Goal: Task Accomplishment & Management: Use online tool/utility

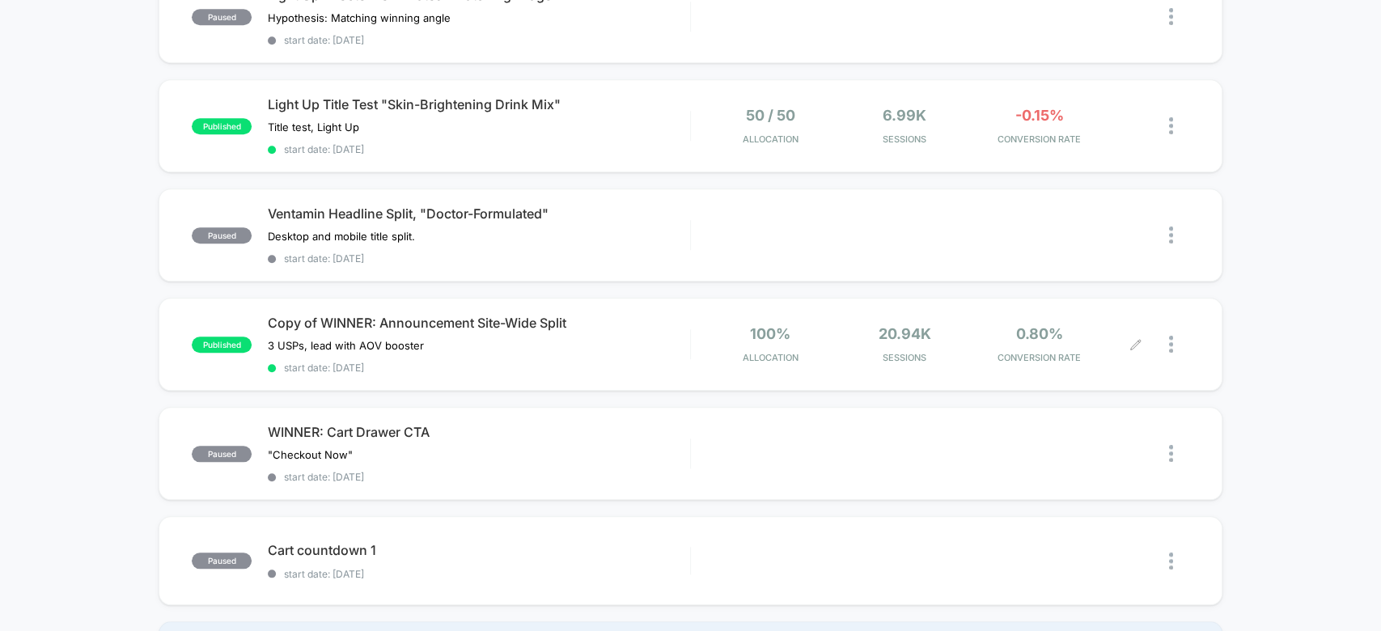
scroll to position [877, 0]
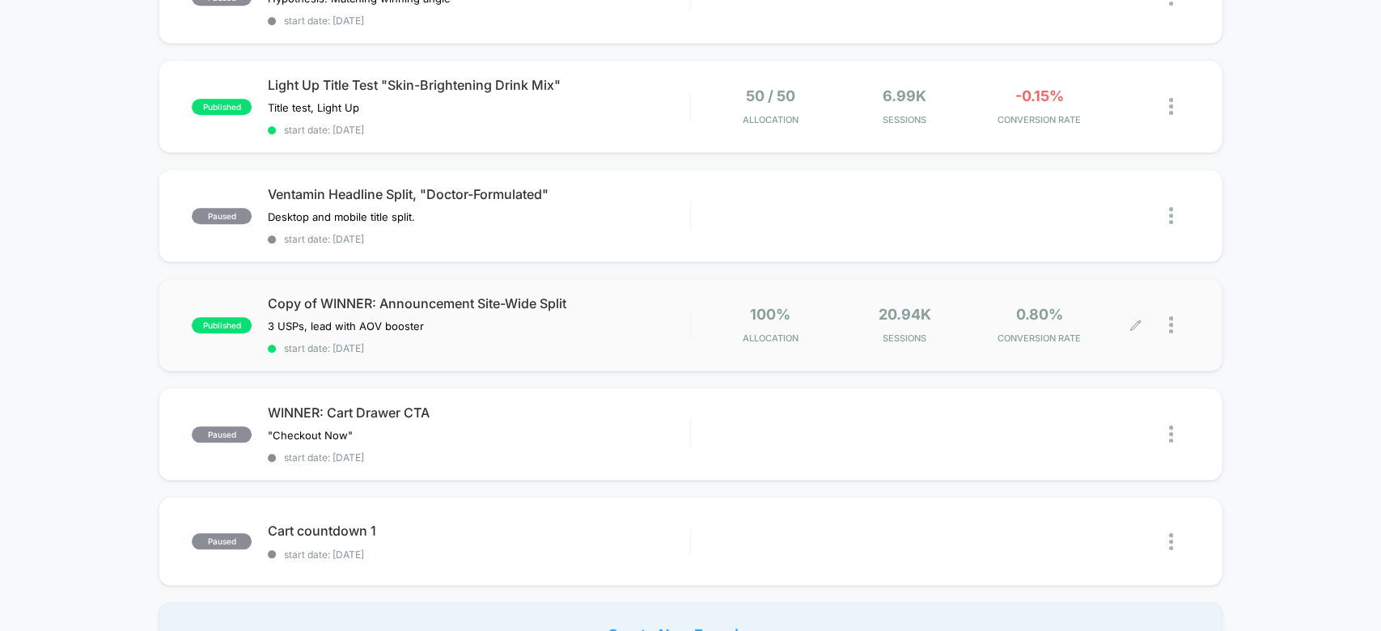
click at [944, 306] on div "20.94k Sessions" at bounding box center [904, 325] width 126 height 38
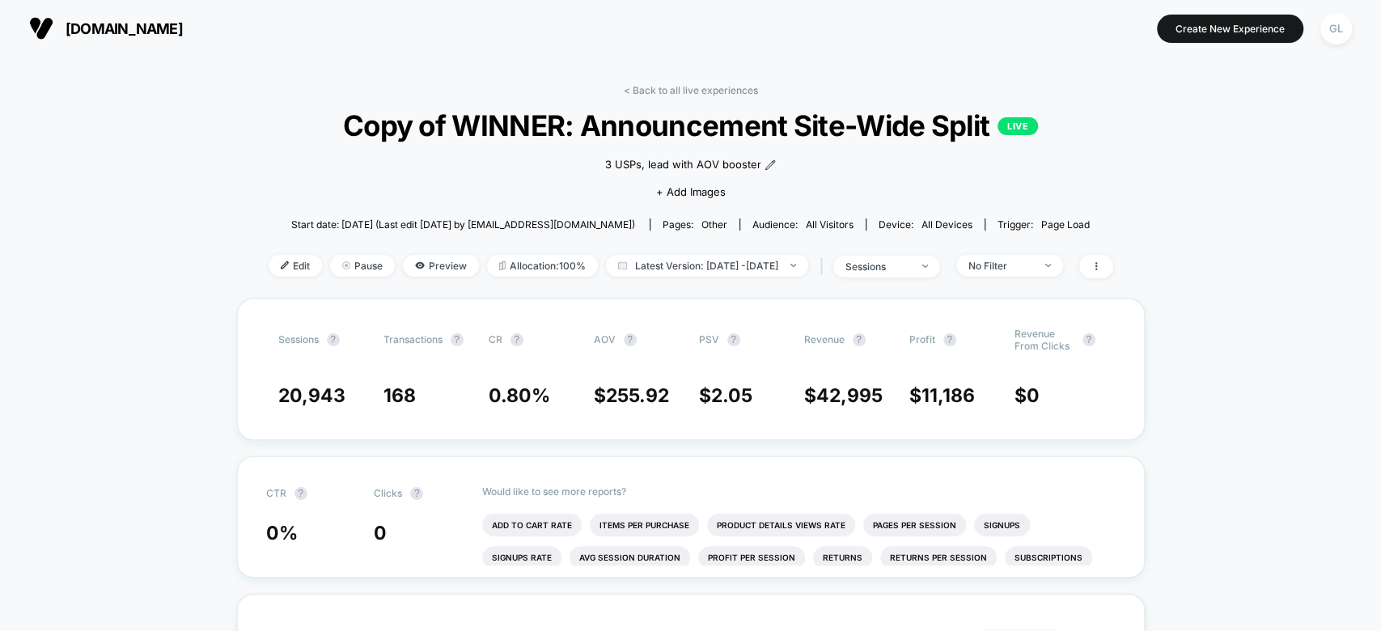
scroll to position [94, 0]
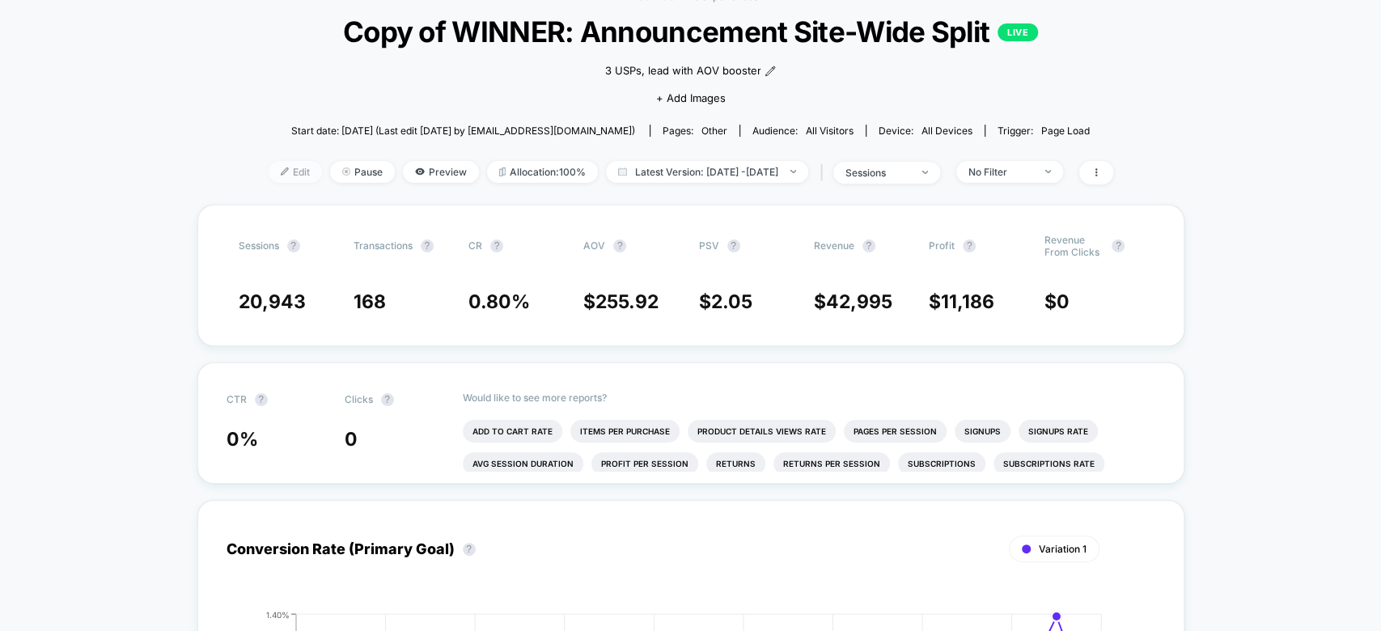
click at [269, 168] on span "Edit" at bounding box center [295, 172] width 53 height 22
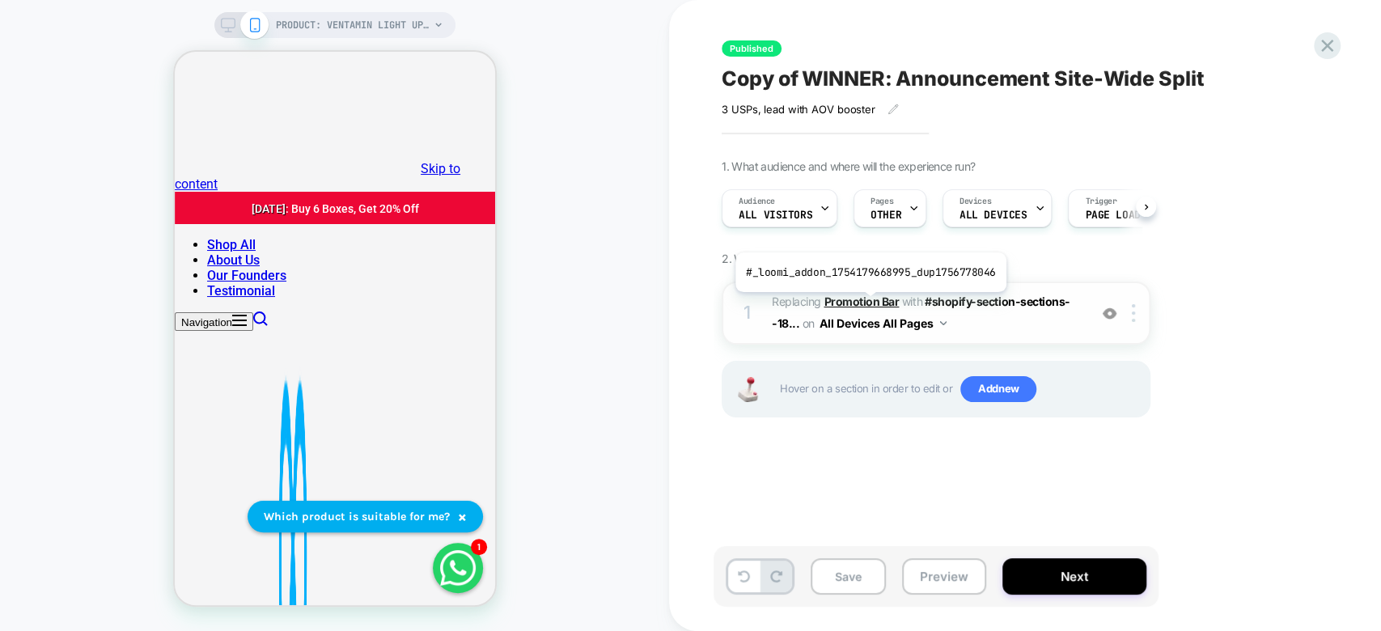
click at [867, 304] on b "Promotion Bar" at bounding box center [861, 301] width 75 height 14
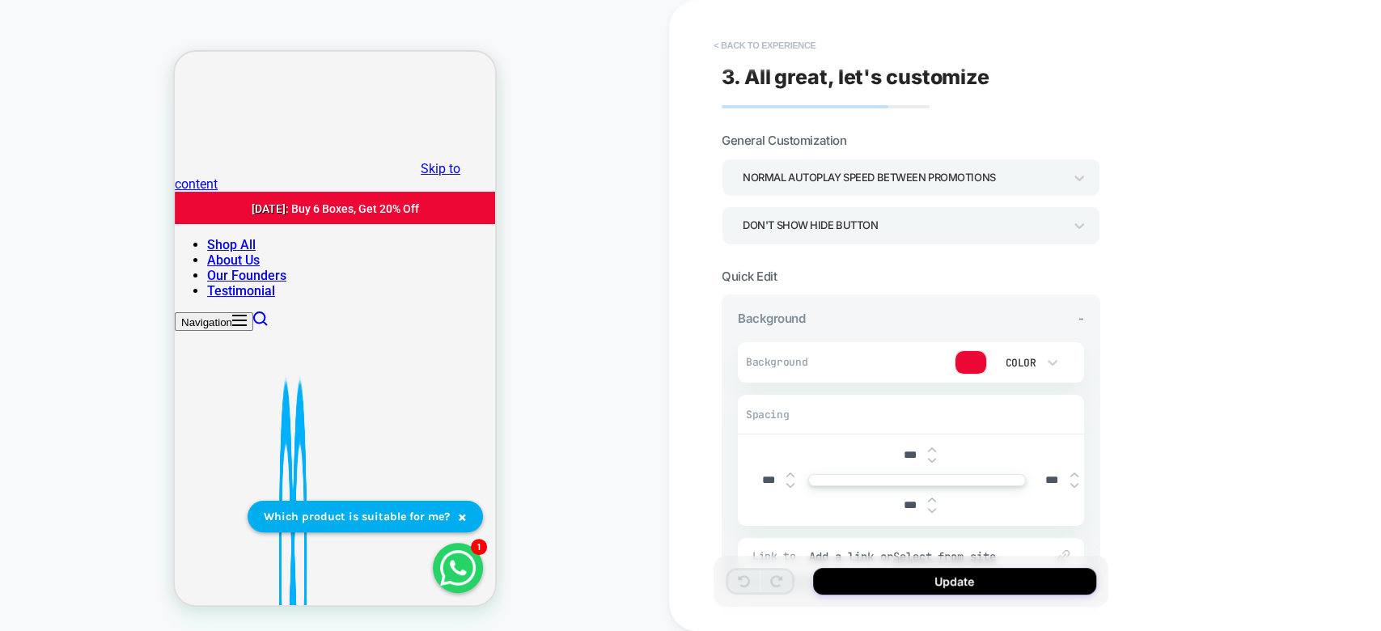
click at [756, 45] on button "< Back to experience" at bounding box center [764, 45] width 118 height 26
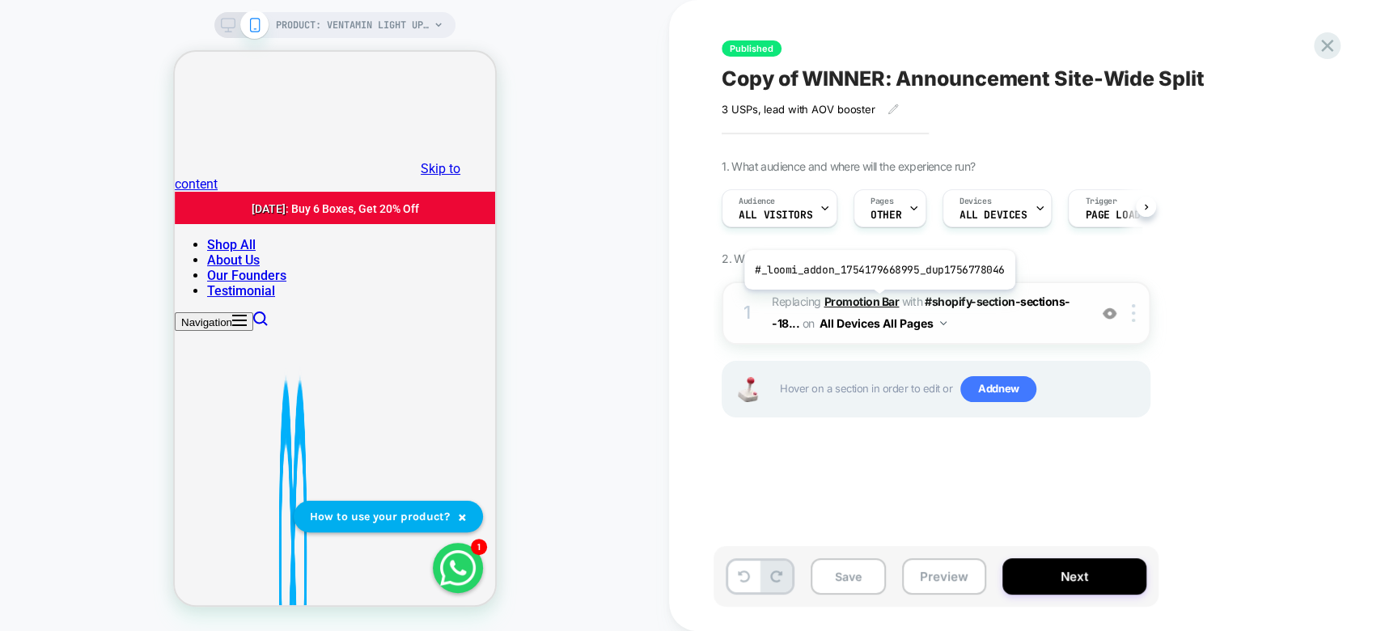
click at [876, 302] on b "Promotion Bar" at bounding box center [861, 301] width 75 height 14
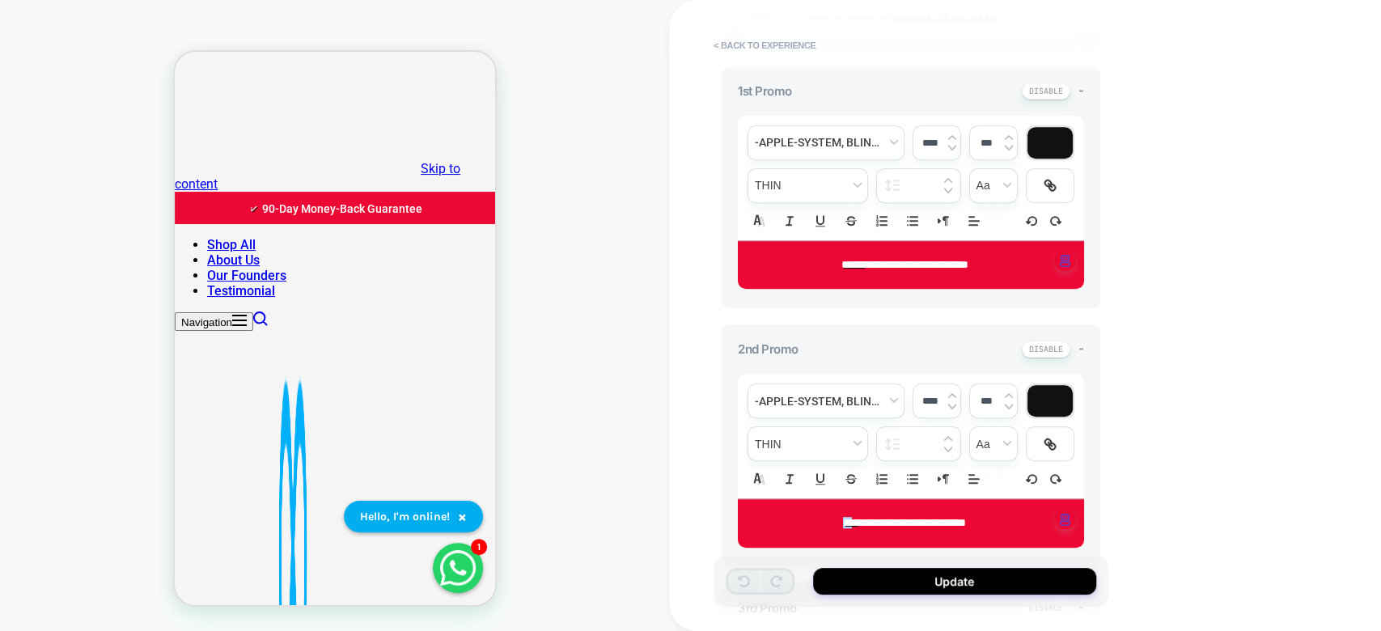
scroll to position [544, 0]
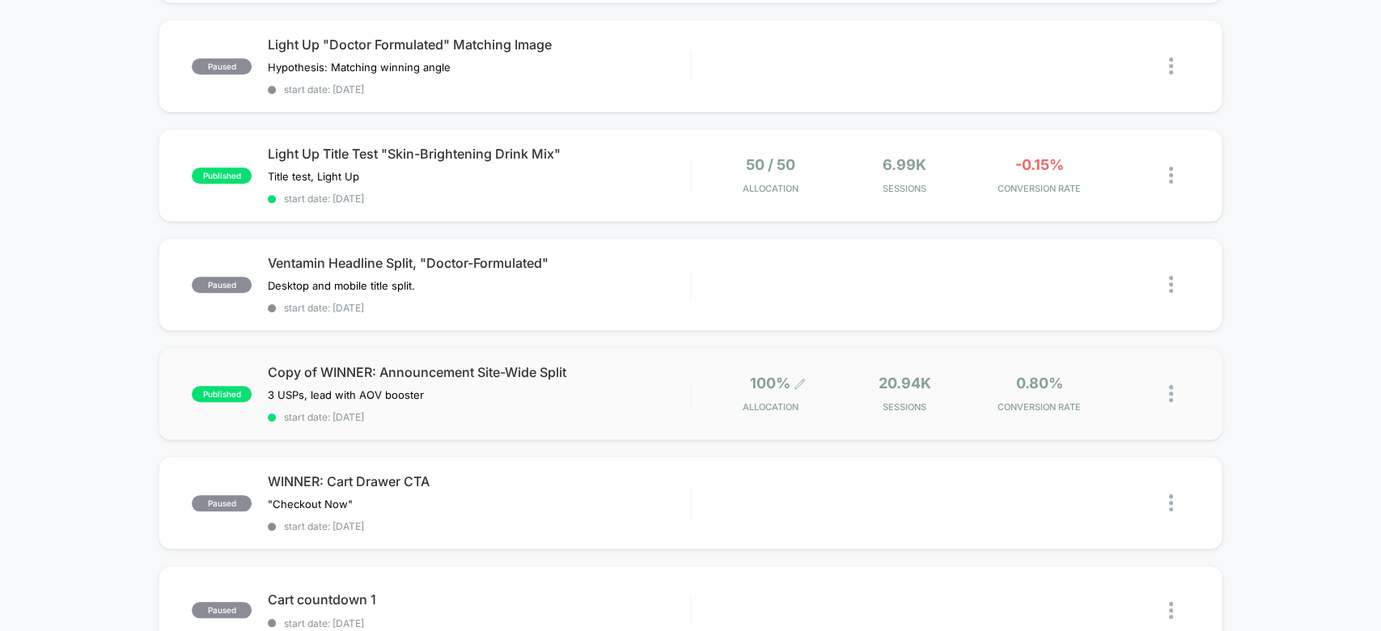
scroll to position [807, 0]
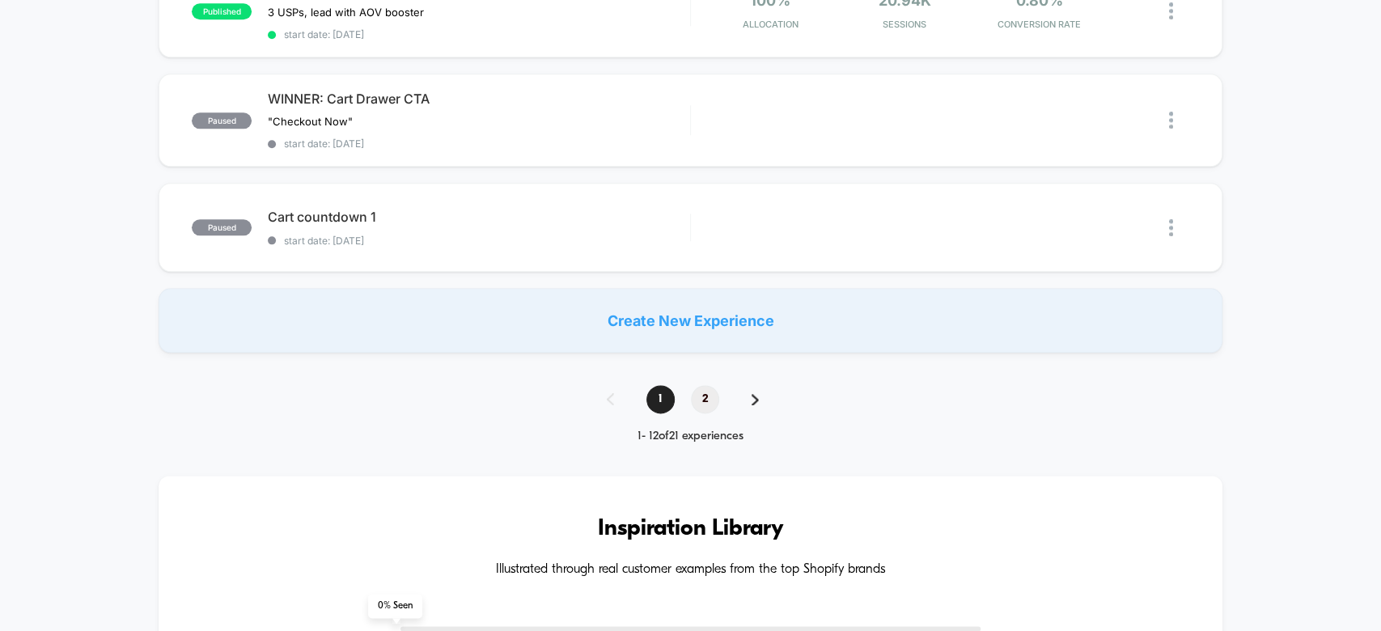
click at [704, 385] on span "2" at bounding box center [705, 399] width 28 height 28
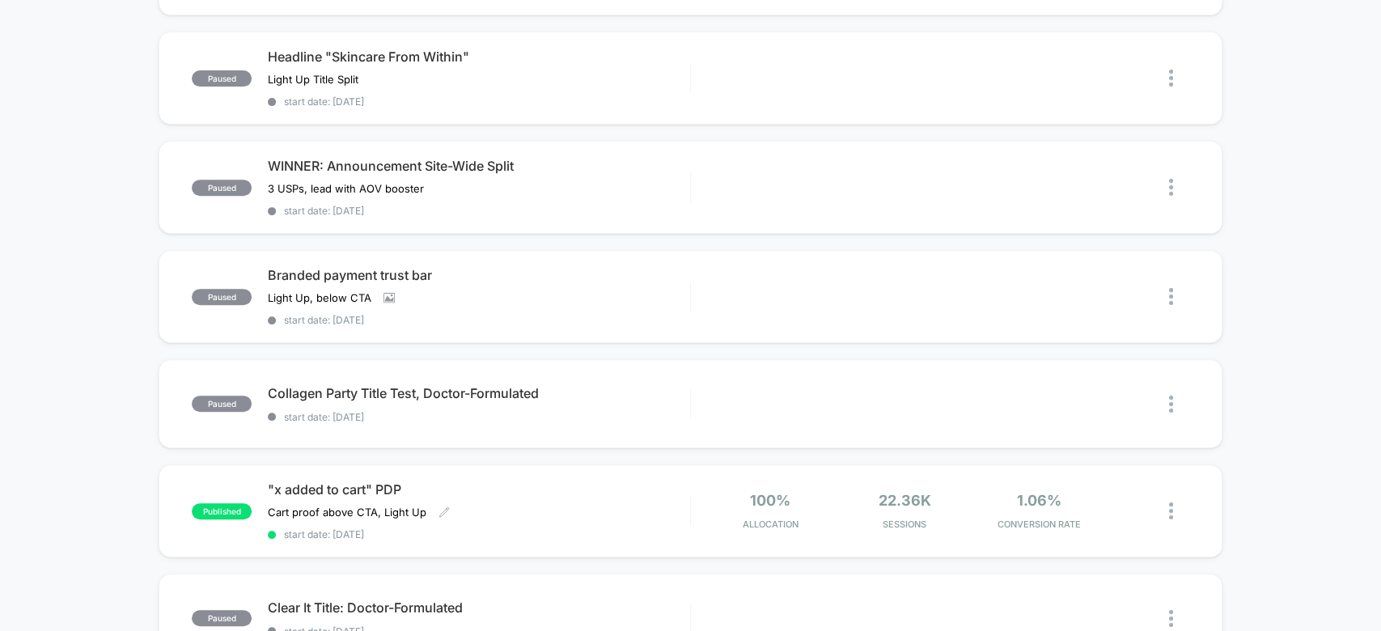
scroll to position [362, 0]
click at [648, 397] on div "Collagen Party Title Test, Doctor-Formulated Click to edit experience details C…" at bounding box center [478, 405] width 421 height 38
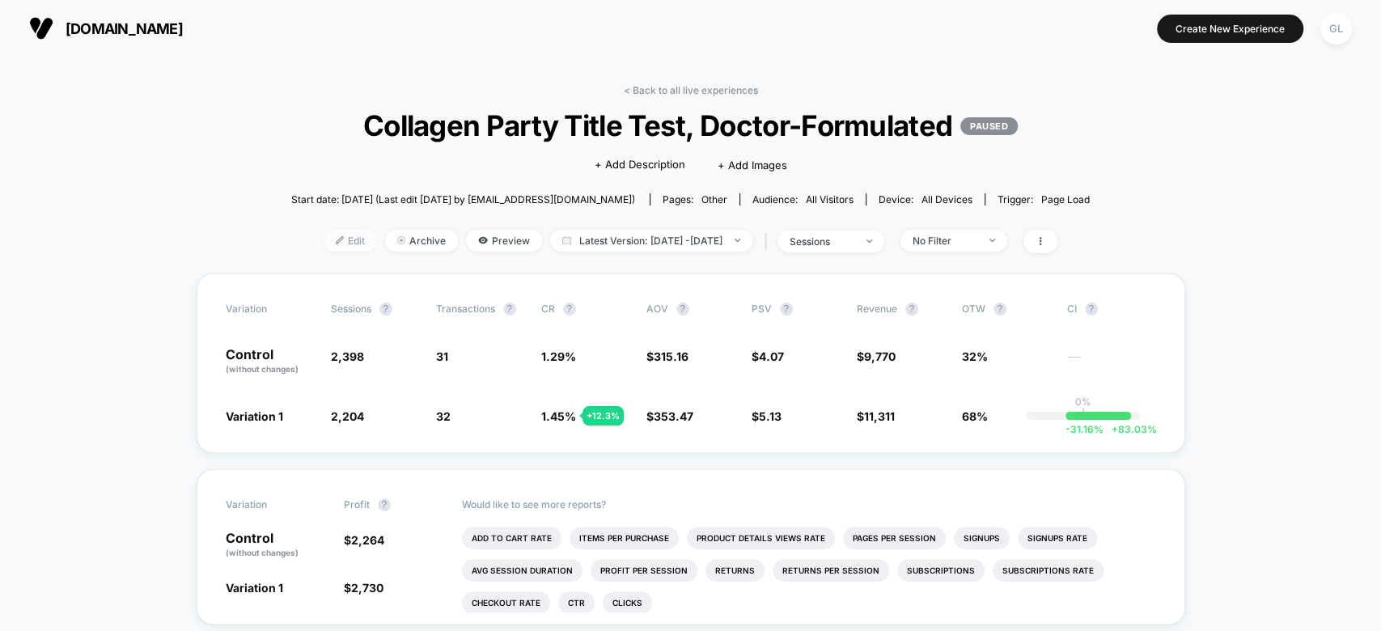
click at [324, 245] on span "Edit" at bounding box center [350, 241] width 53 height 22
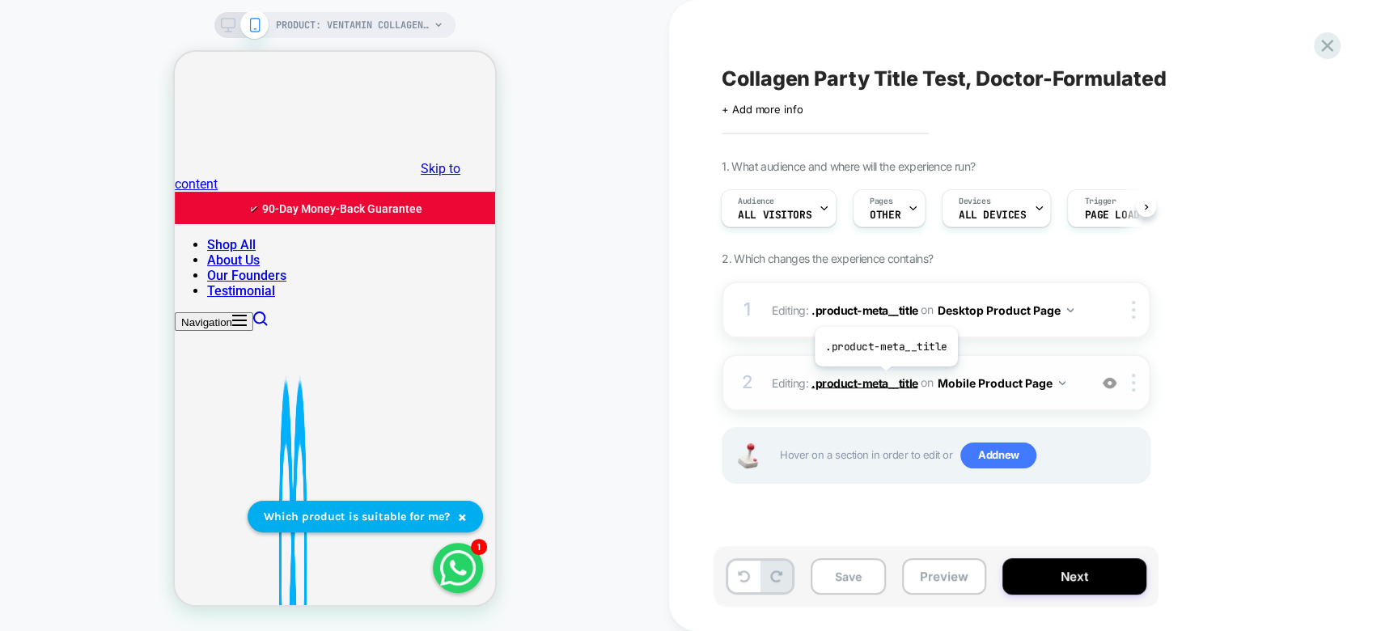
click at [884, 379] on span ".product-meta__title" at bounding box center [864, 382] width 107 height 14
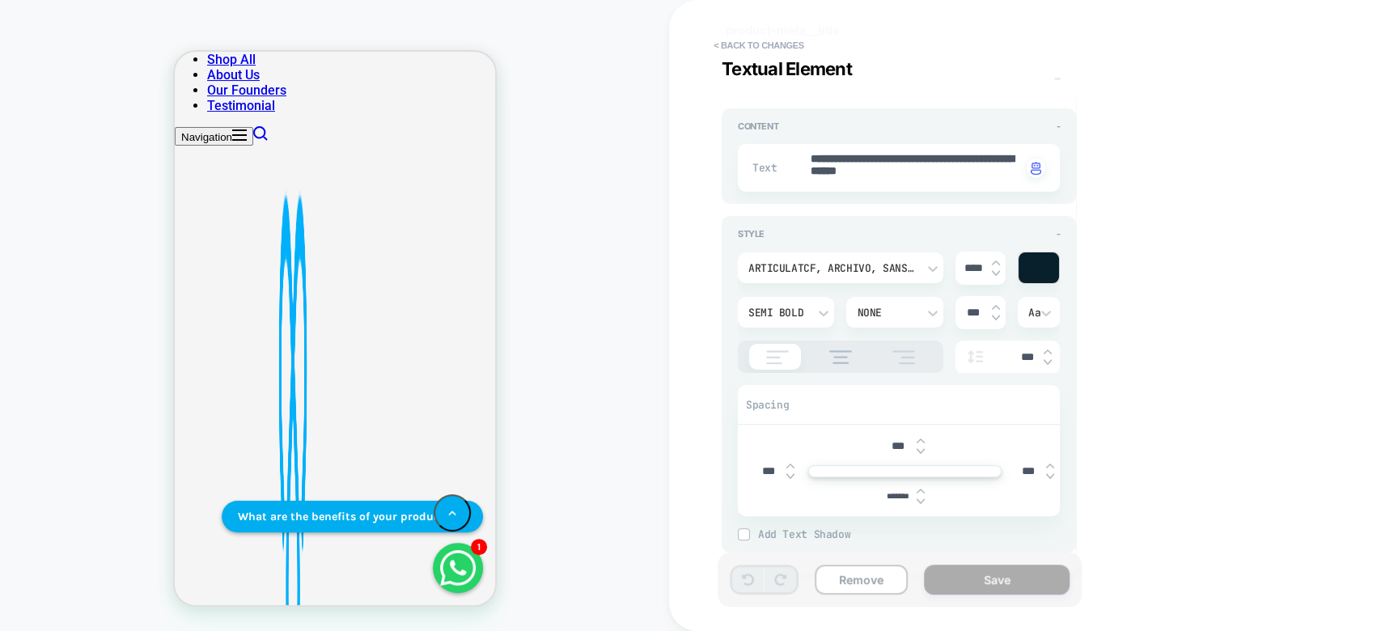
scroll to position [135, 0]
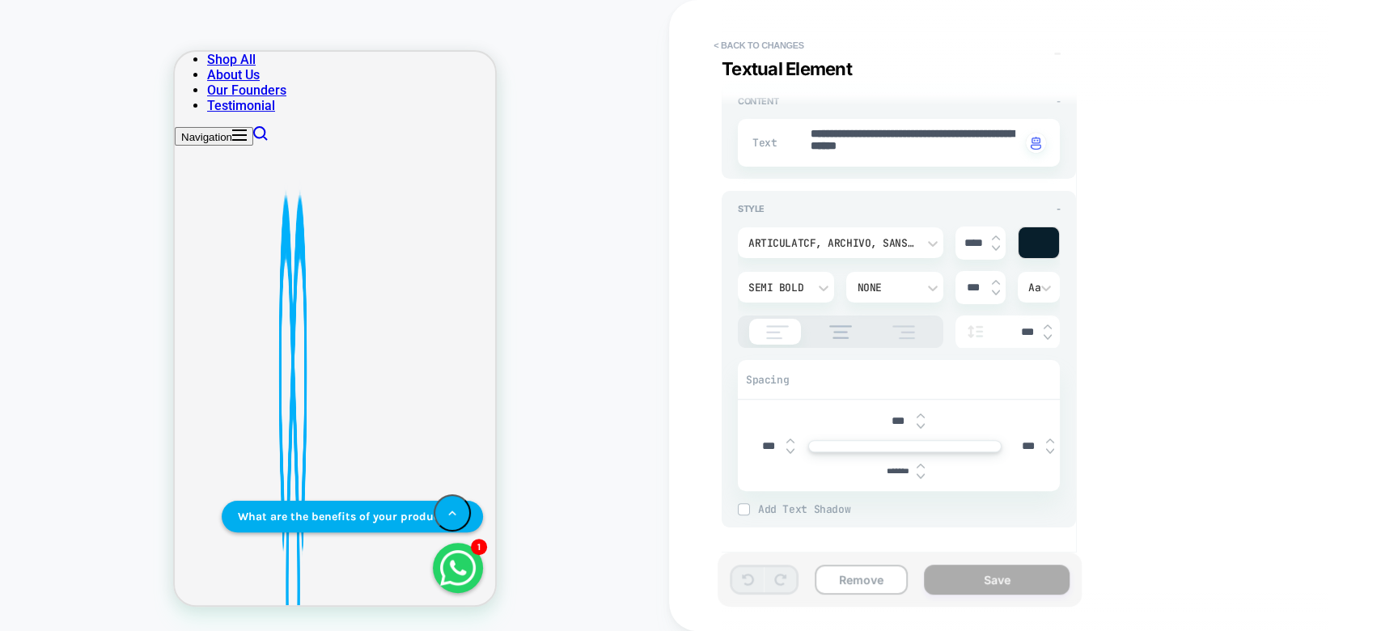
type textarea "*"
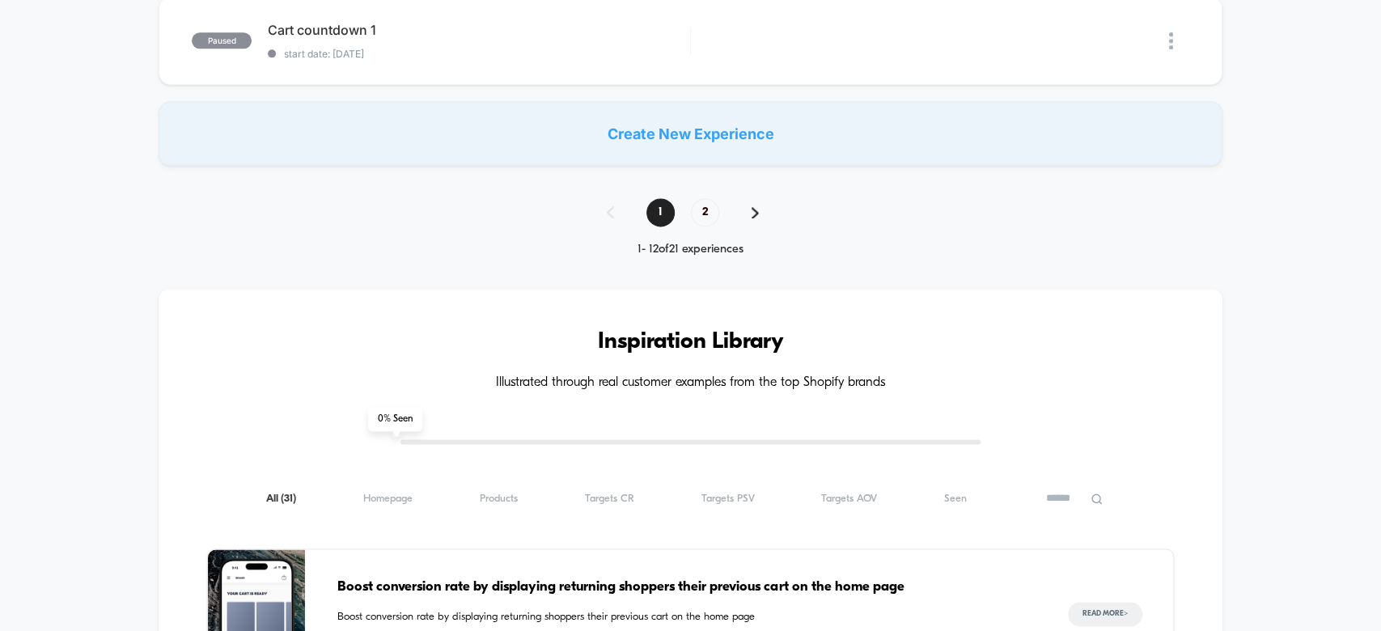
scroll to position [1397, 0]
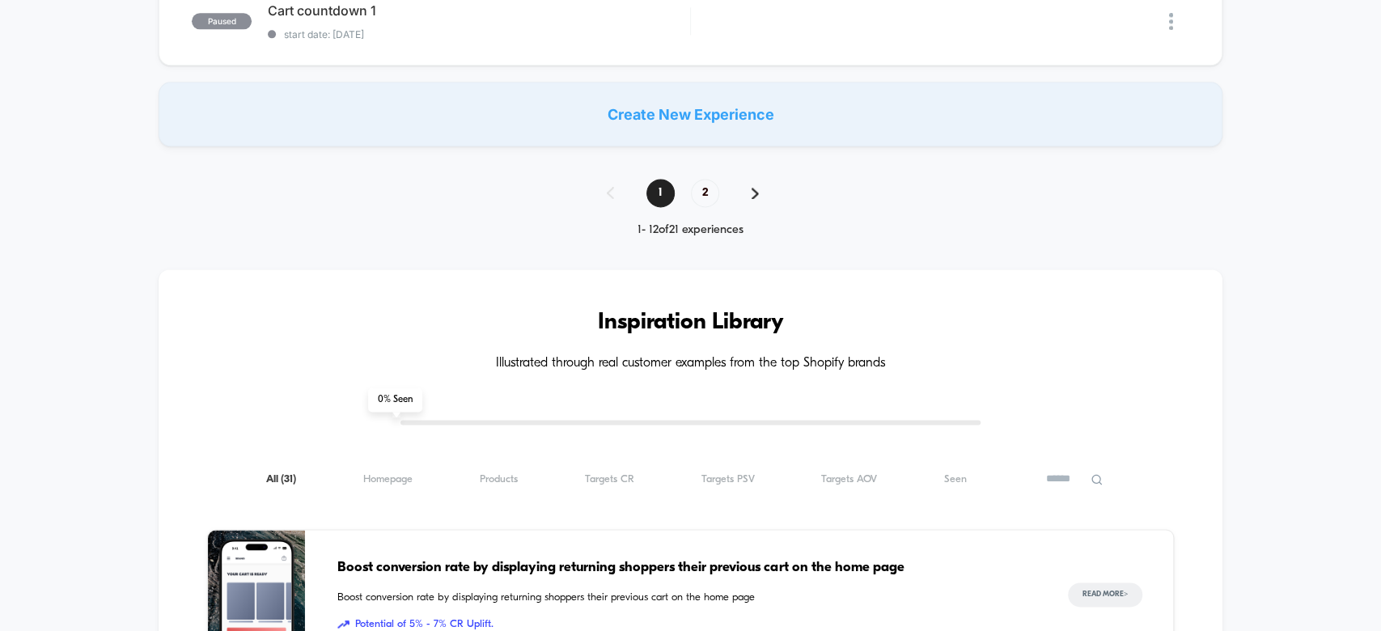
click at [704, 157] on div "**********" at bounding box center [690, 151] width 1381 height 2840
drag, startPoint x: 704, startPoint y: 157, endPoint x: 719, endPoint y: 185, distance: 32.2
click at [719, 185] on div "**********" at bounding box center [690, 151] width 1381 height 2840
click at [719, 185] on div "1 2" at bounding box center [691, 193] width 201 height 28
click at [702, 179] on span "2" at bounding box center [705, 193] width 28 height 28
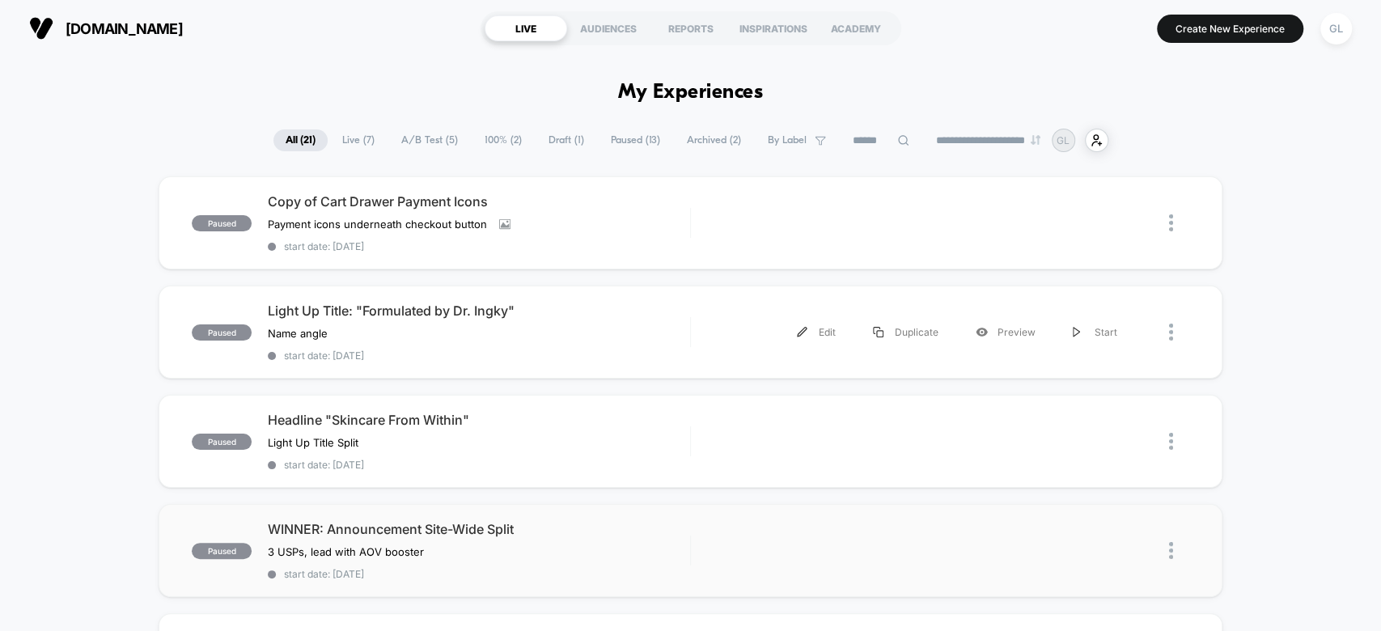
scroll to position [0, 0]
click at [1024, 541] on div "Preview" at bounding box center [1005, 550] width 97 height 36
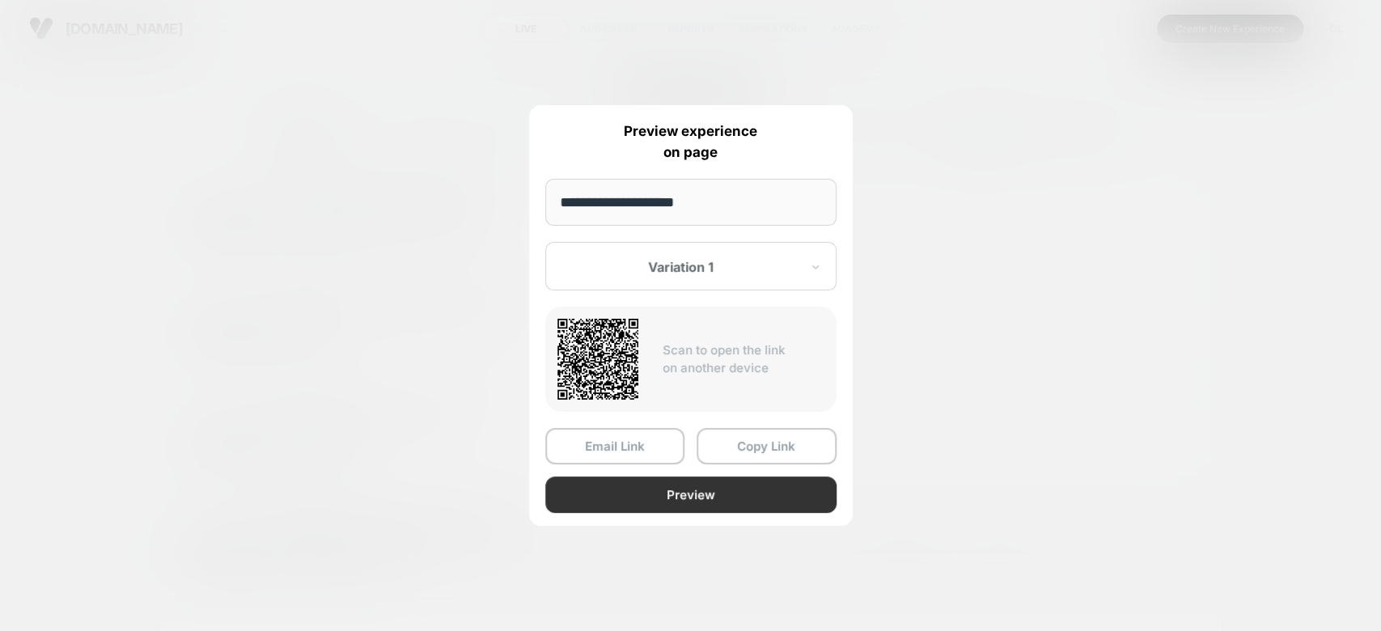
click at [652, 494] on button "Preview" at bounding box center [690, 495] width 291 height 36
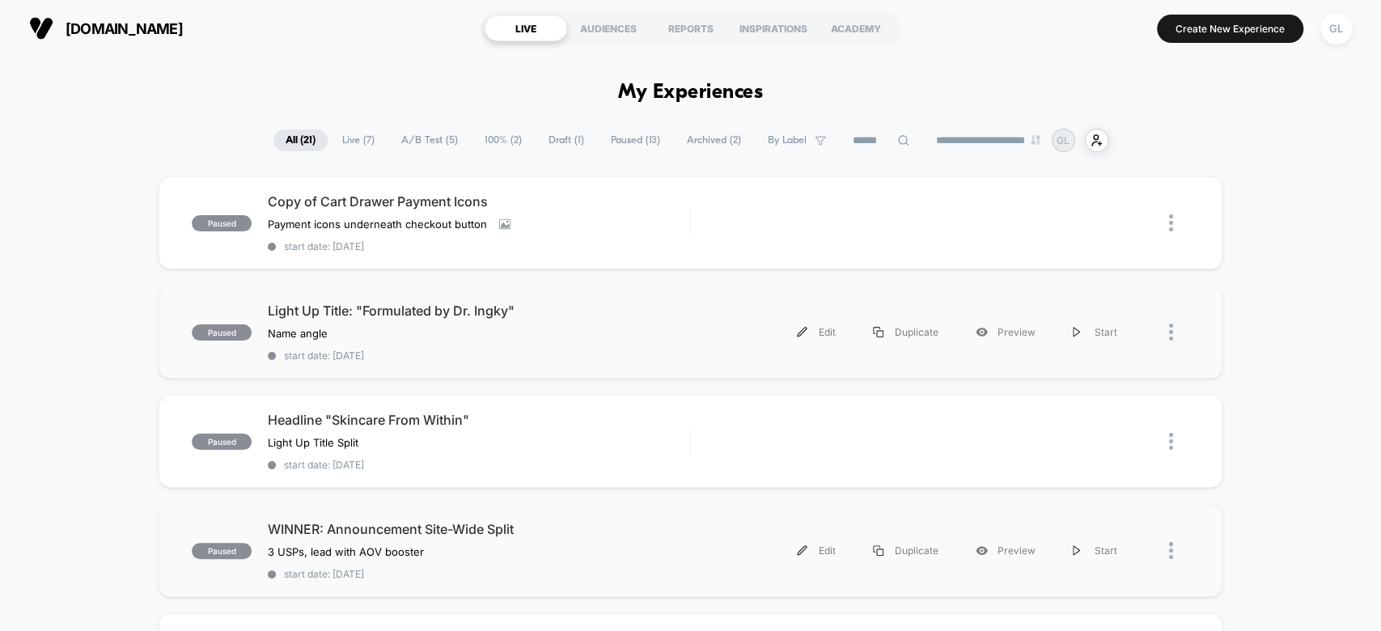
click at [721, 318] on div "Edit Duplicate Preview Start" at bounding box center [921, 332] width 428 height 36
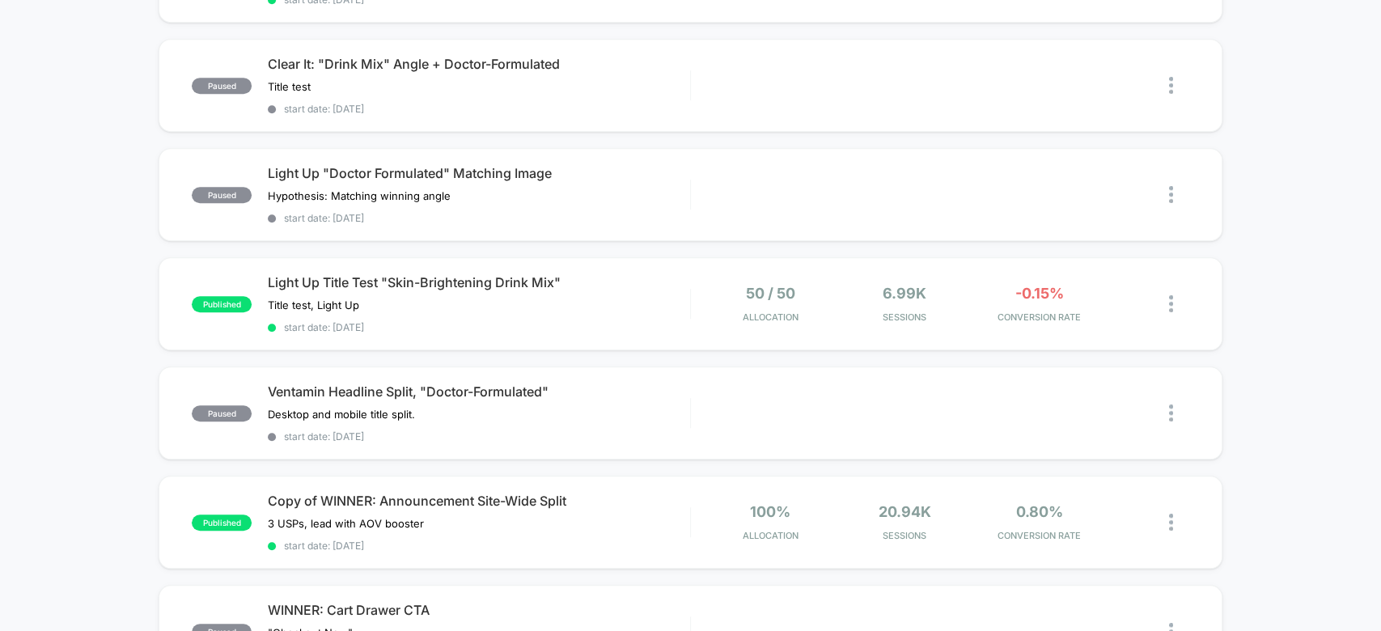
scroll to position [683, 0]
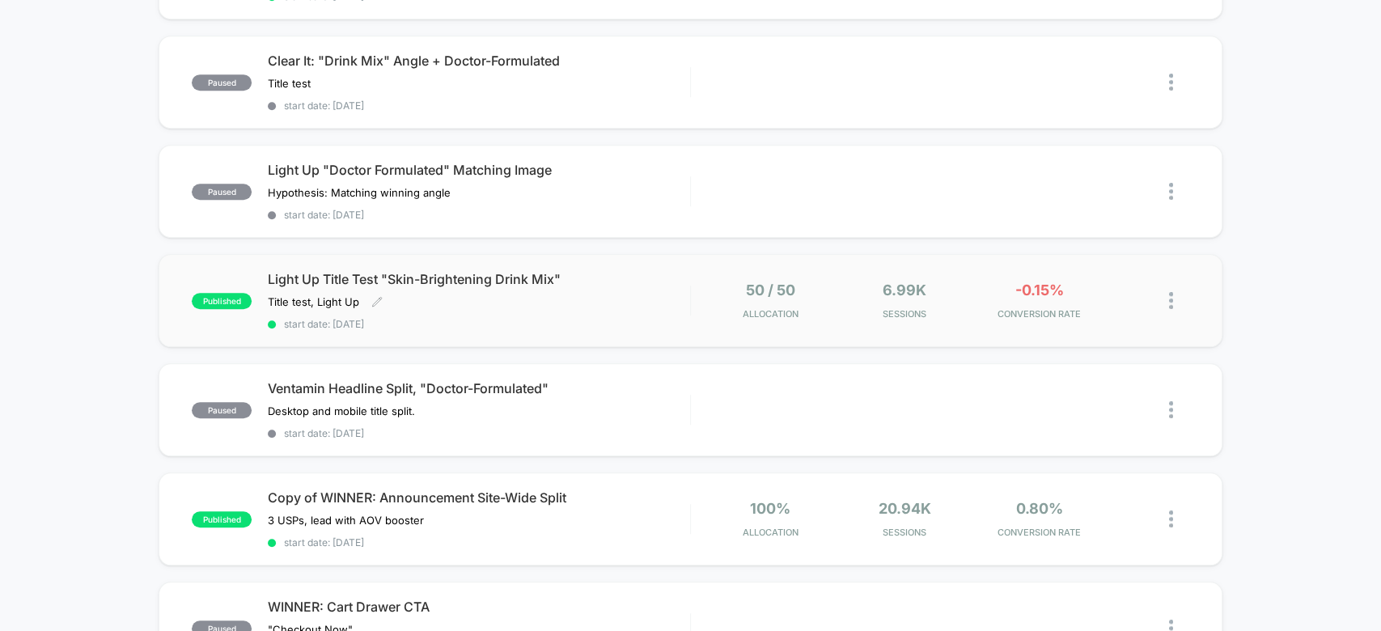
click at [684, 294] on div "Light Up Title Test "Skin-Brightening Drink Mix" Title test, Light Up Click to …" at bounding box center [478, 300] width 421 height 59
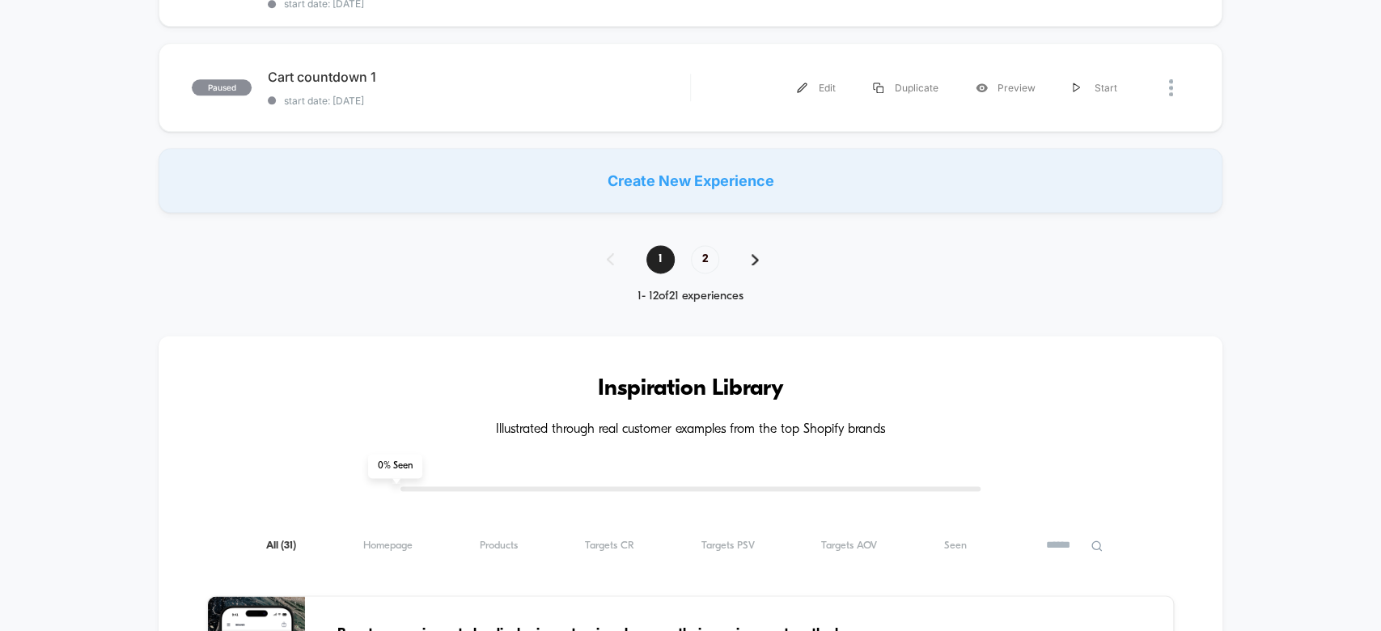
scroll to position [1354, 0]
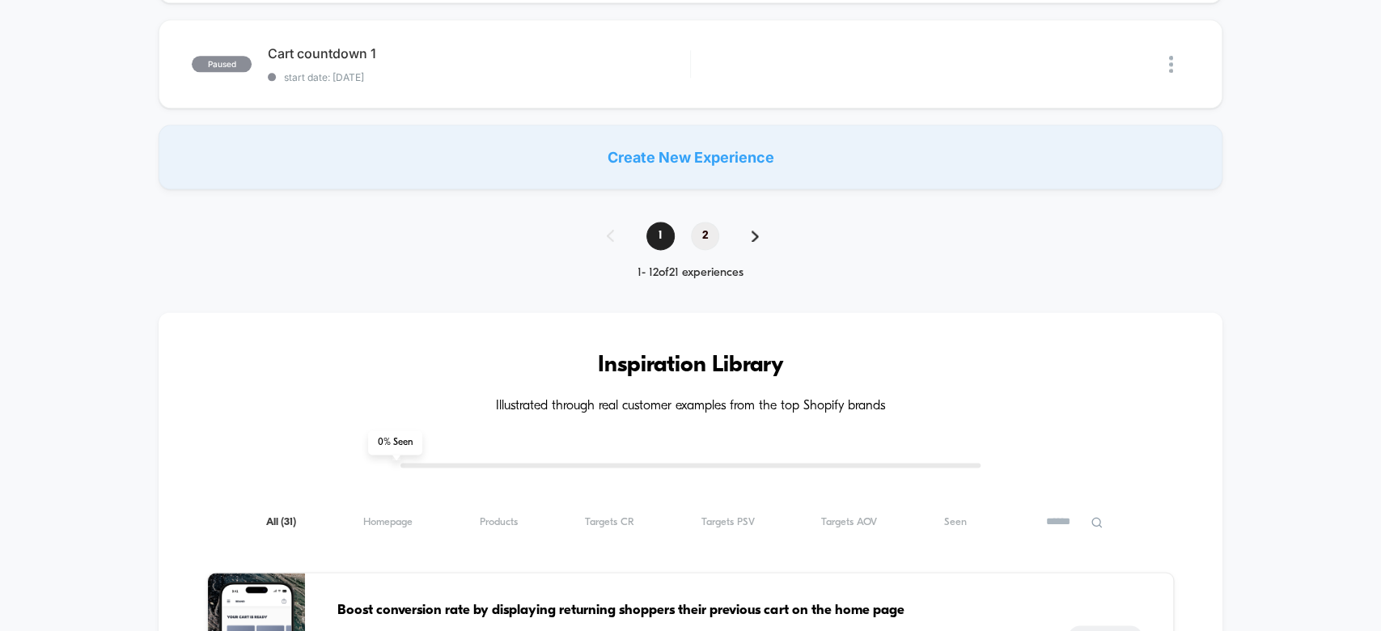
click at [711, 222] on span "2" at bounding box center [705, 236] width 28 height 28
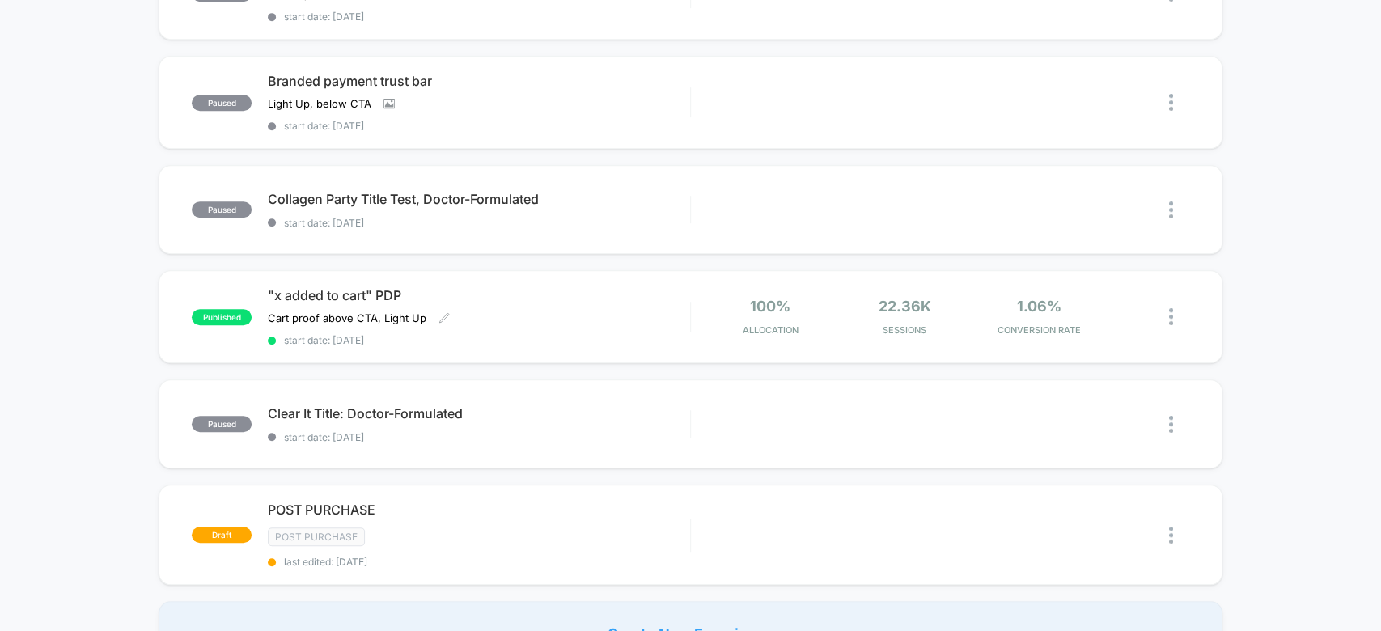
scroll to position [557, 0]
click at [822, 411] on div "Edit" at bounding box center [816, 425] width 76 height 36
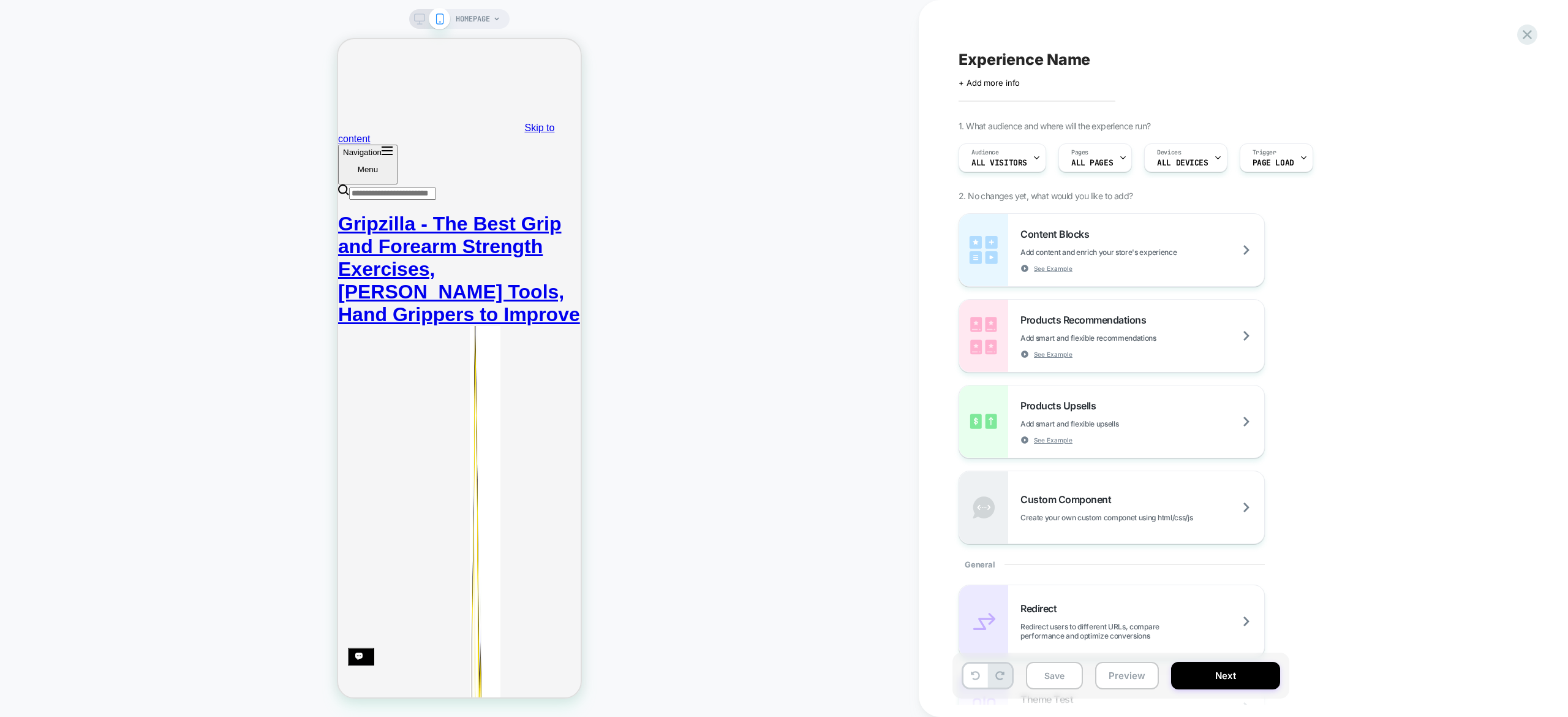
click at [1532, 24] on div "Experience Name Click to edit experience details + Add more info 1. What audien…" at bounding box center [1244, 358] width 650 height 717
click at [1530, 27] on icon at bounding box center [1527, 35] width 17 height 17
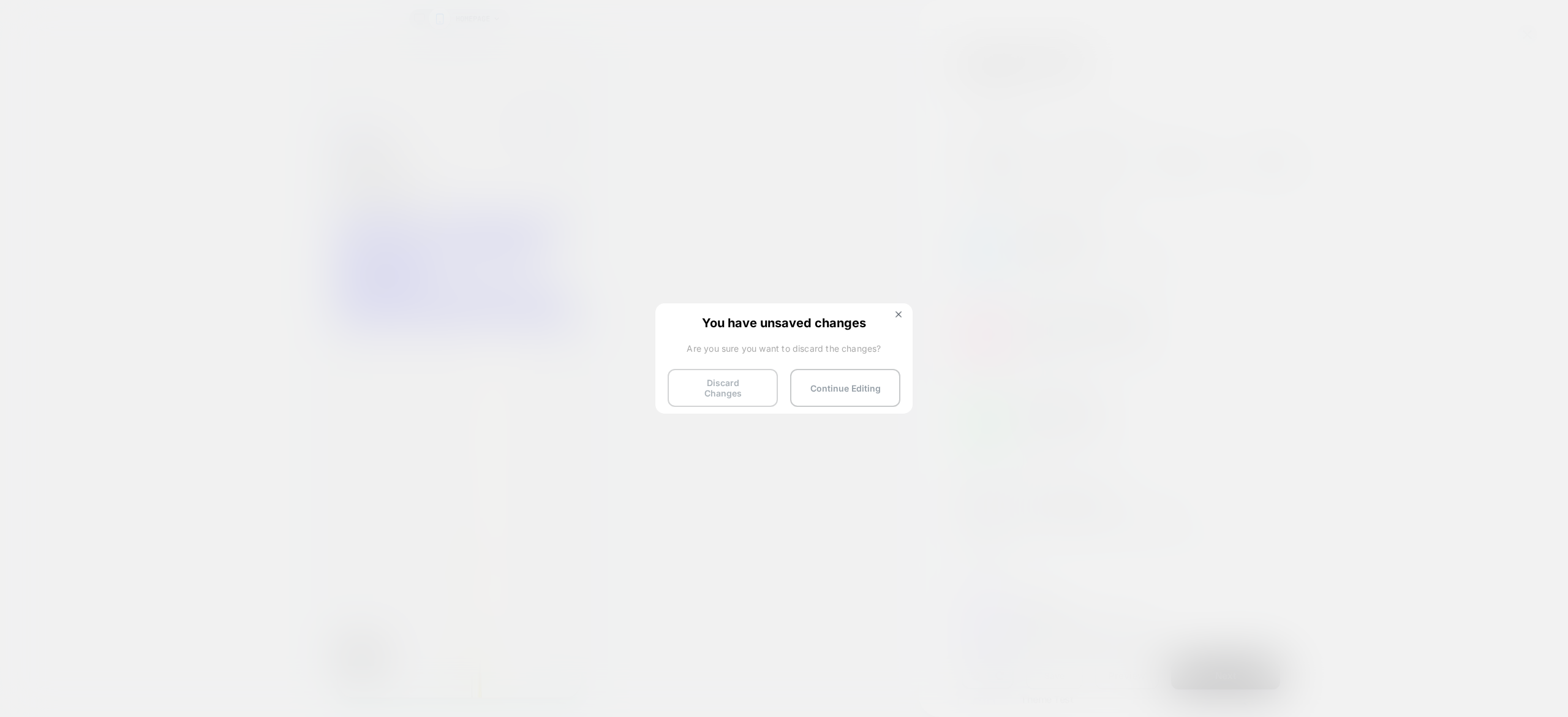
click at [687, 391] on button "Discard Changes" at bounding box center [723, 388] width 111 height 38
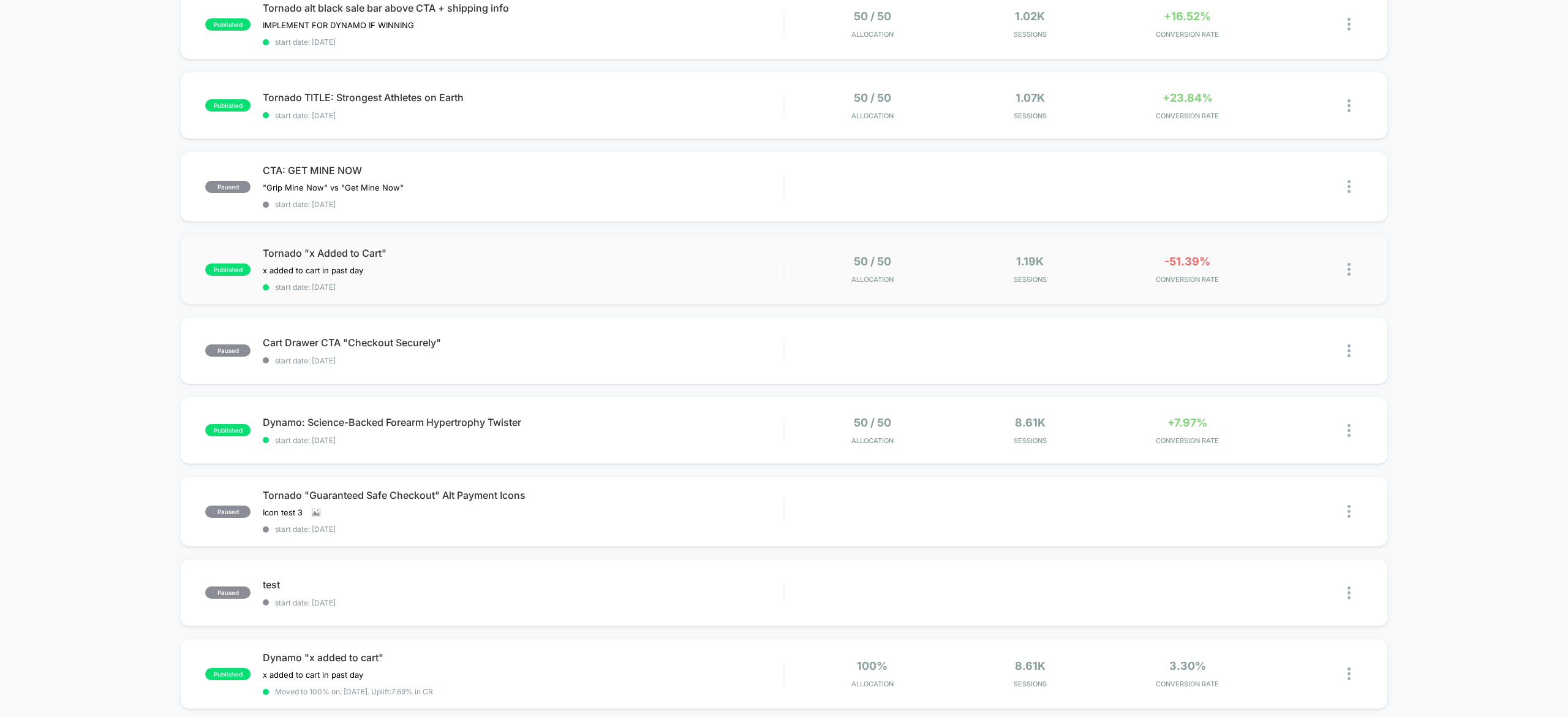
scroll to position [226, 0]
click at [1246, 274] on span "CONVERSION RATE" at bounding box center [1187, 278] width 151 height 8
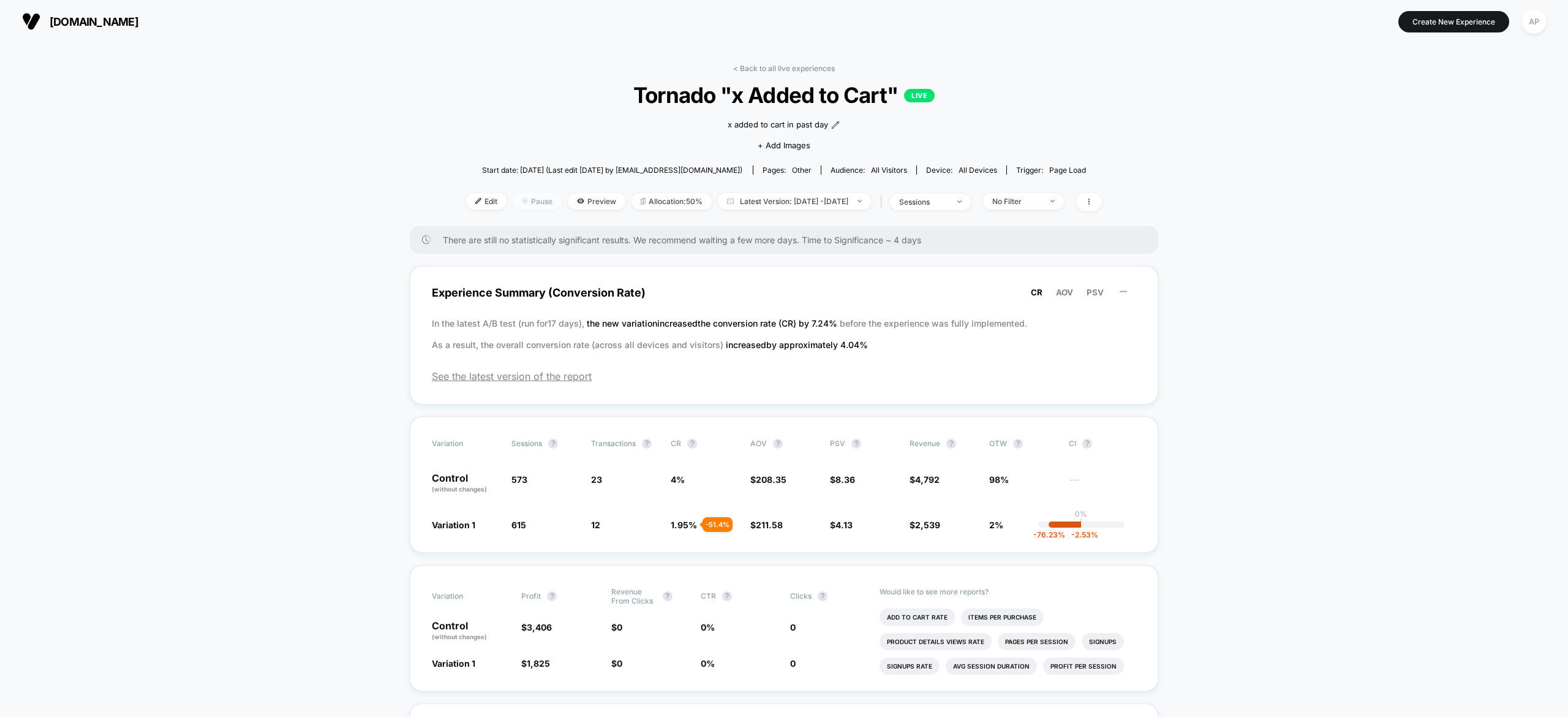
click at [517, 201] on span "Pause" at bounding box center [537, 201] width 49 height 17
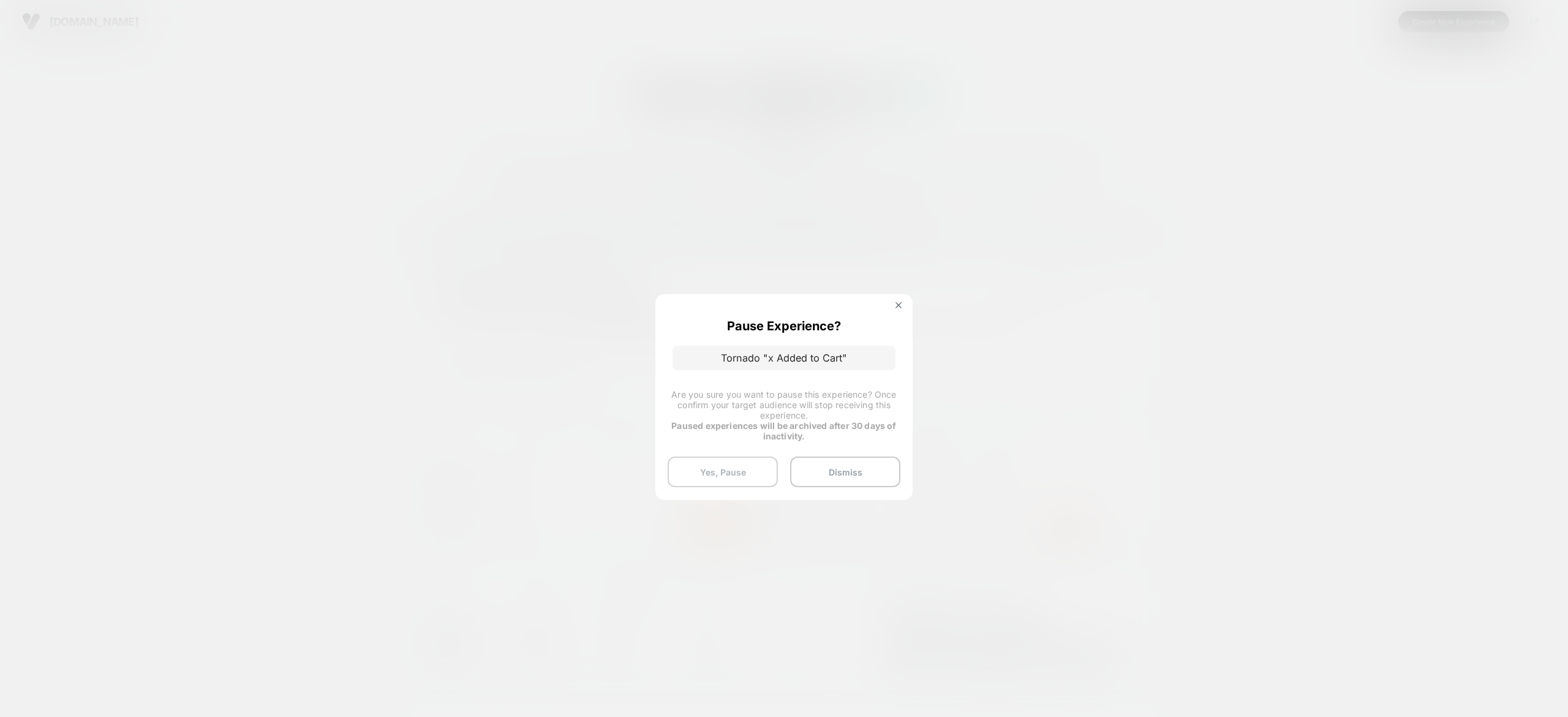
click at [736, 465] on button "Yes, Pause" at bounding box center [723, 472] width 111 height 30
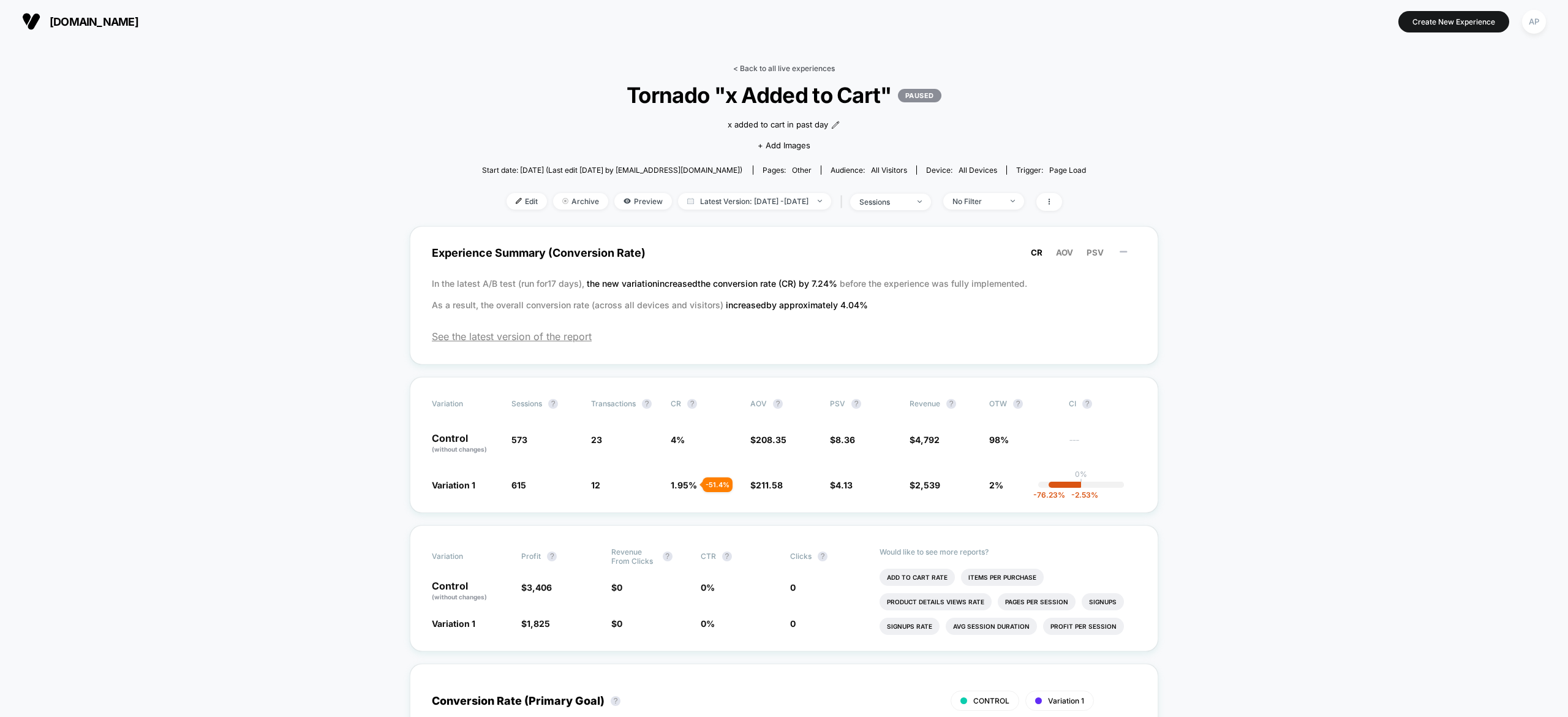
drag, startPoint x: 781, startPoint y: 61, endPoint x: 787, endPoint y: 68, distance: 9.2
click at [787, 68] on link "< Back to all live experiences" at bounding box center [784, 68] width 101 height 9
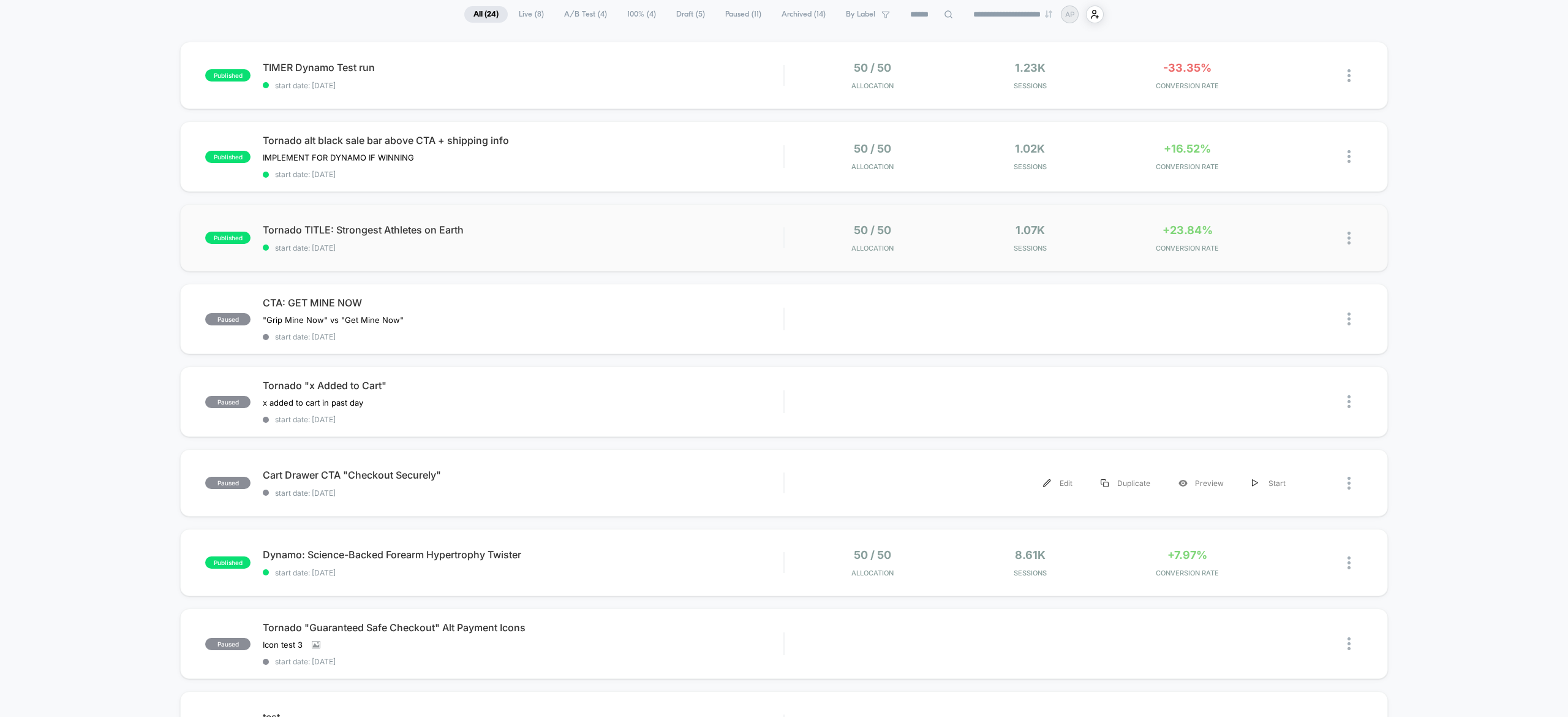
scroll to position [79, 0]
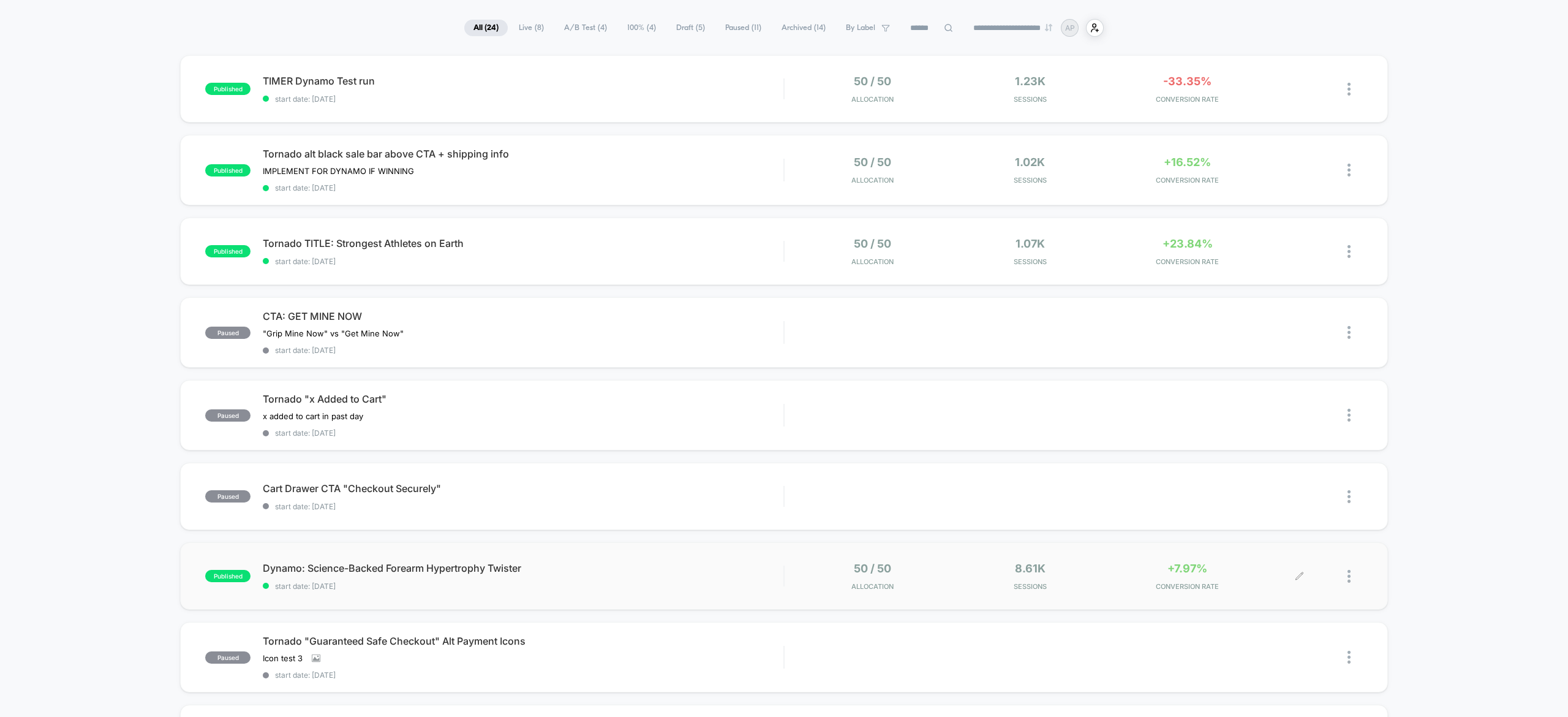
click at [1057, 570] on div "8.61k Sessions" at bounding box center [1030, 576] width 151 height 29
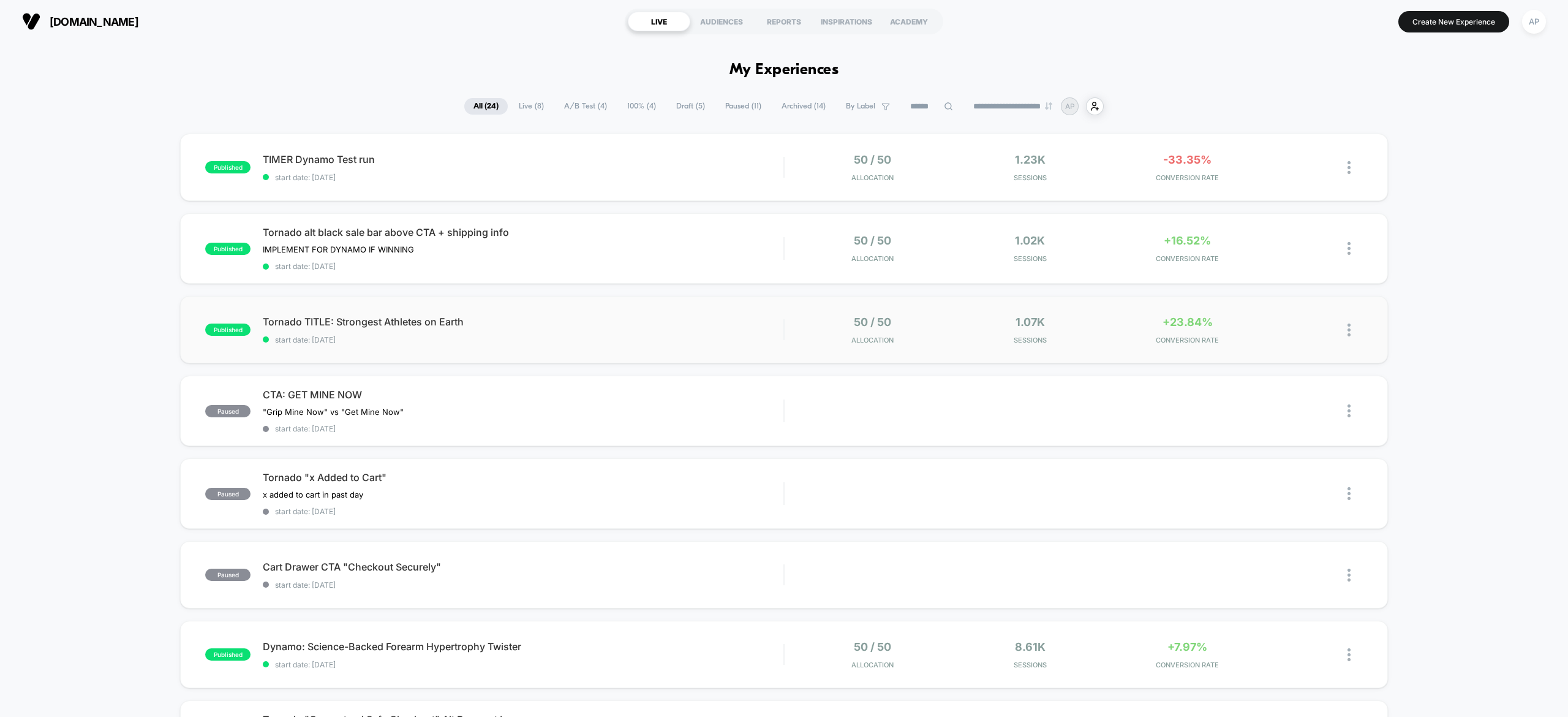
click at [1098, 350] on div "published Tornado TITLE: Strongest Athletes on Earth start date: 19/09/2025 50 …" at bounding box center [784, 329] width 1208 height 67
click at [1358, 237] on div at bounding box center [1355, 248] width 15 height 29
click at [1407, 256] on div "published TIMER Dynamo Test run start date: 19/09/2025 50 / 50 Allocation 1.23k…" at bounding box center [784, 646] width 1568 height 1026
click at [896, 168] on div "50 / 50 Allocation" at bounding box center [873, 167] width 151 height 29
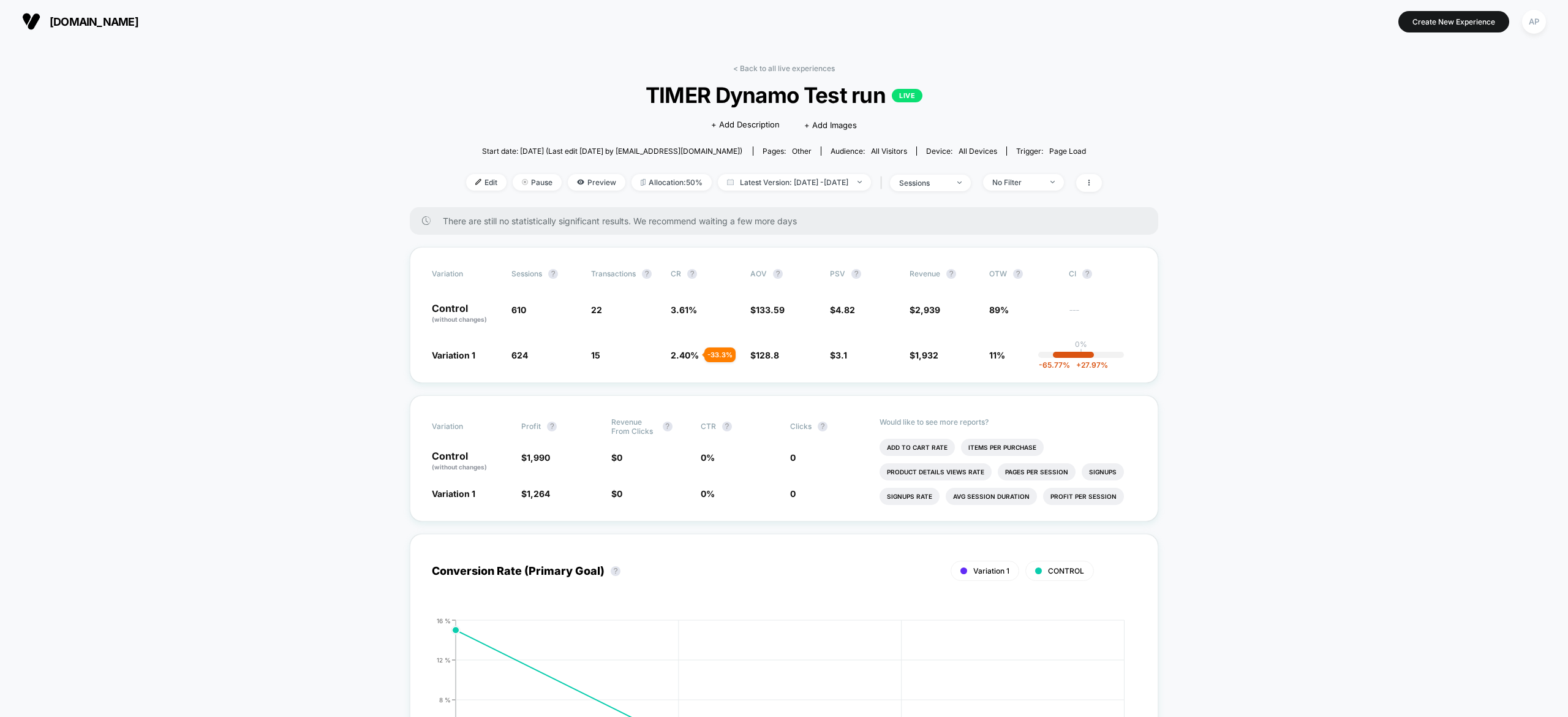
scroll to position [18, 0]
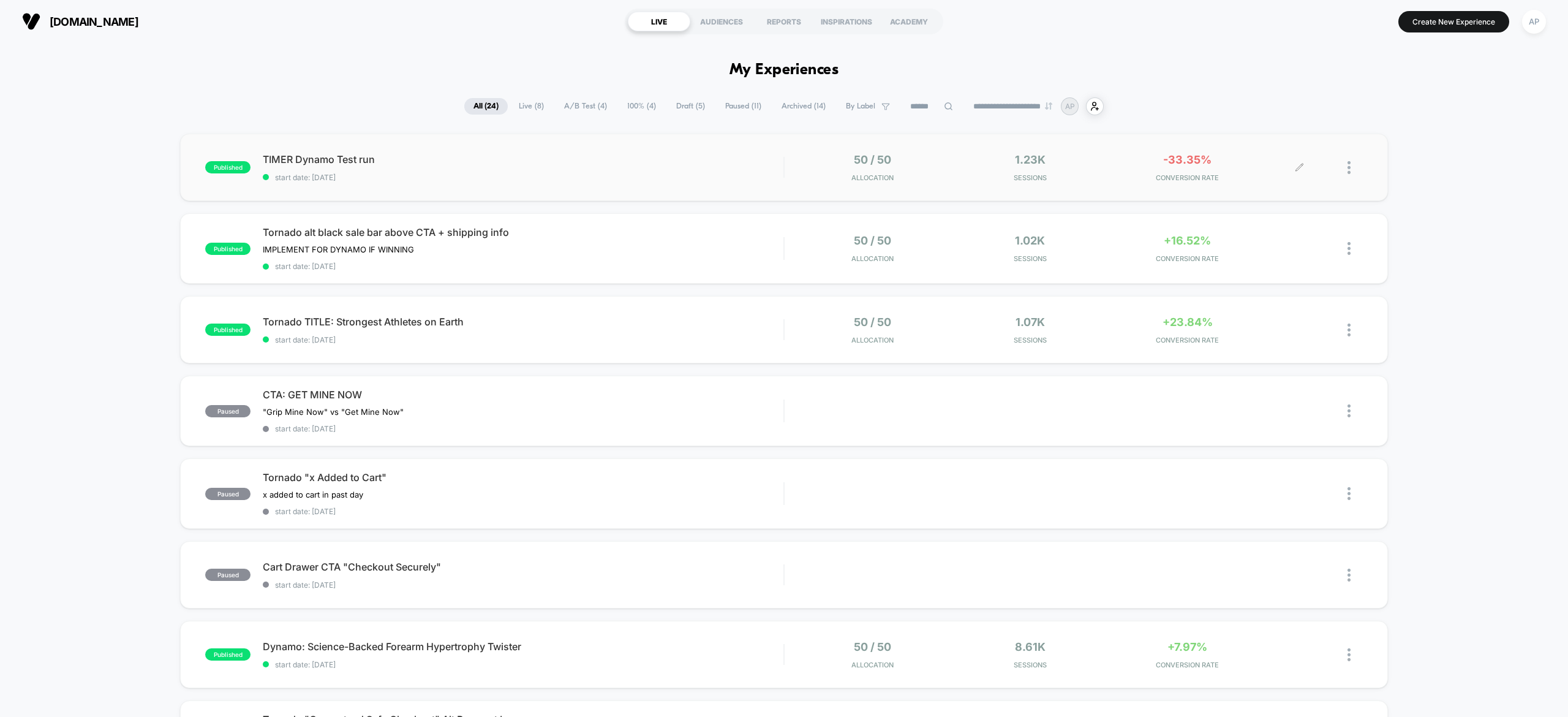
click at [1002, 164] on div "1.23k Sessions" at bounding box center [1030, 167] width 151 height 29
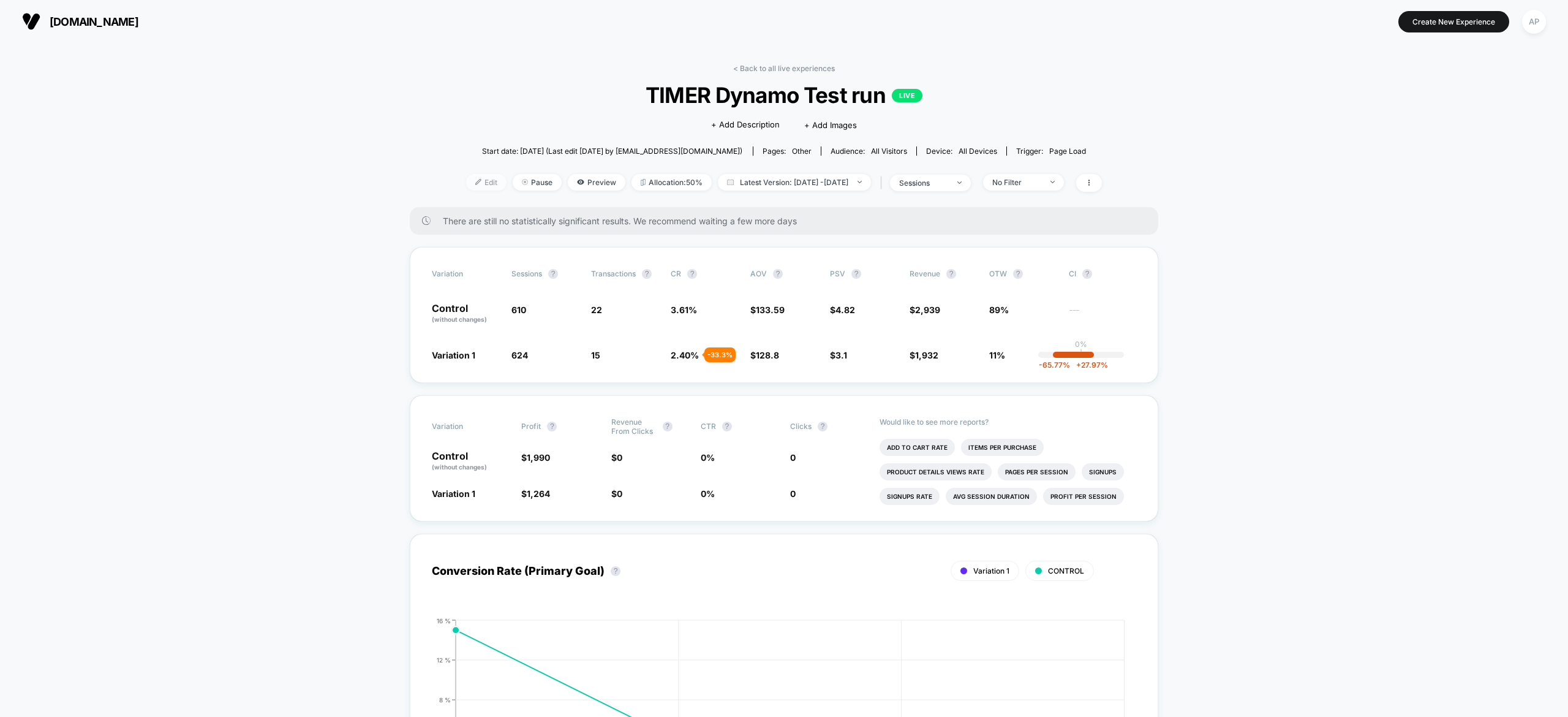
click at [466, 188] on span "Edit" at bounding box center [486, 182] width 40 height 17
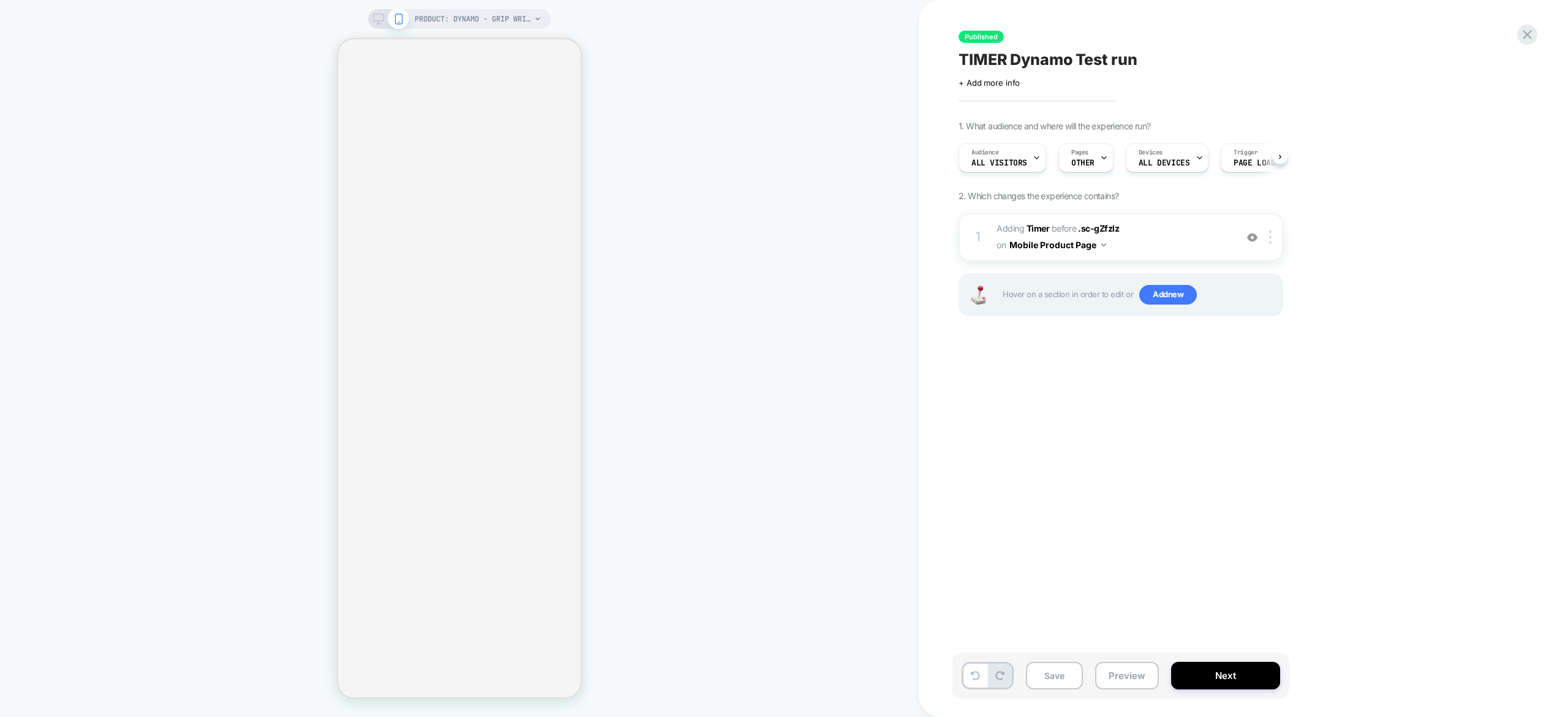
scroll to position [0, 2]
select select "**********"
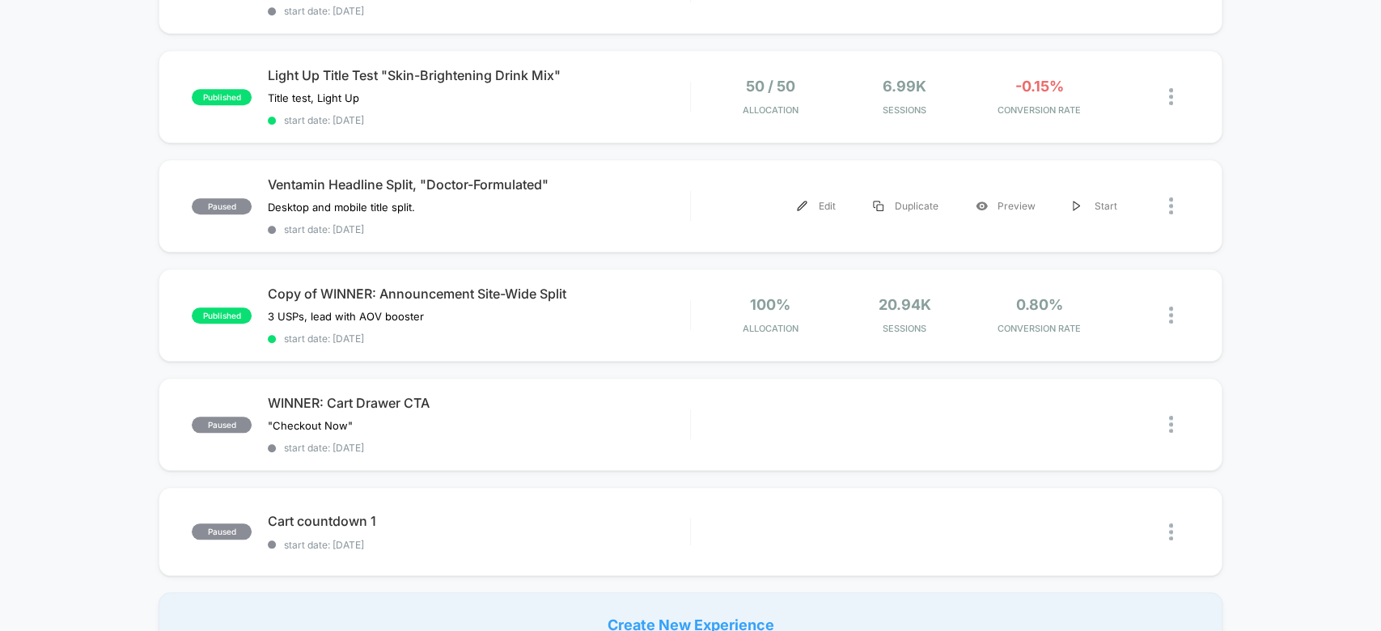
scroll to position [886, 0]
click at [654, 191] on div "Ventamin Headline Split, "Doctor-Formulated" Desktop and mobile title split. Cl…" at bounding box center [478, 206] width 421 height 59
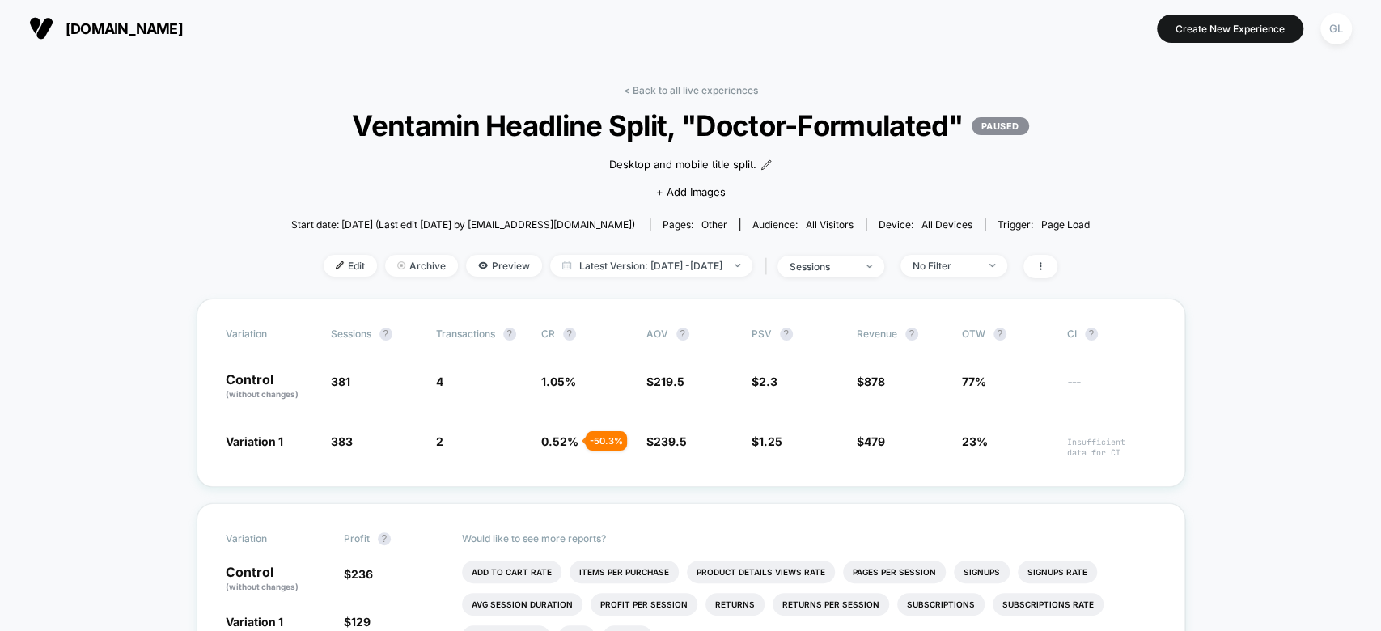
drag, startPoint x: 1005, startPoint y: 58, endPoint x: 888, endPoint y: 50, distance: 116.8
click at [888, 50] on div "[DOMAIN_NAME] Create New Experience GL" at bounding box center [690, 28] width 1381 height 57
click at [324, 256] on span "Edit" at bounding box center [350, 266] width 53 height 22
